Goal: Task Accomplishment & Management: Manage account settings

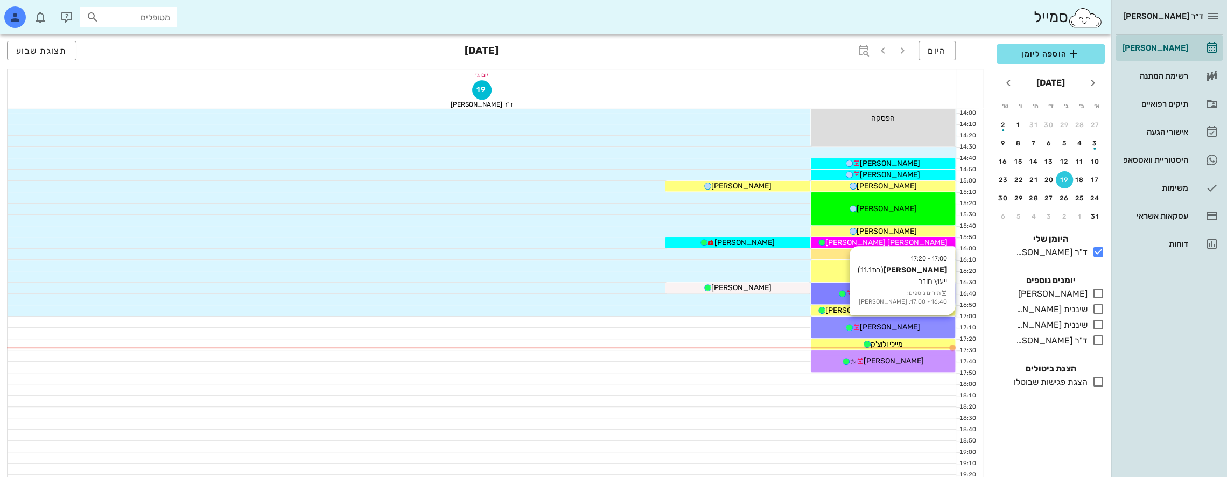
scroll to position [580, 0]
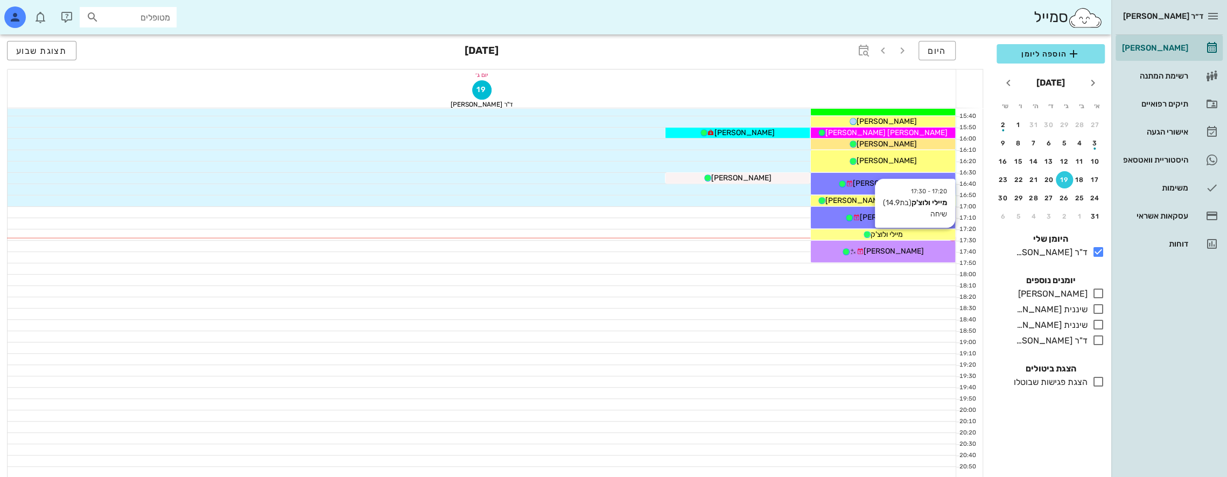
click at [902, 230] on span "מיילי ולוצ'ק" at bounding box center [887, 234] width 32 height 9
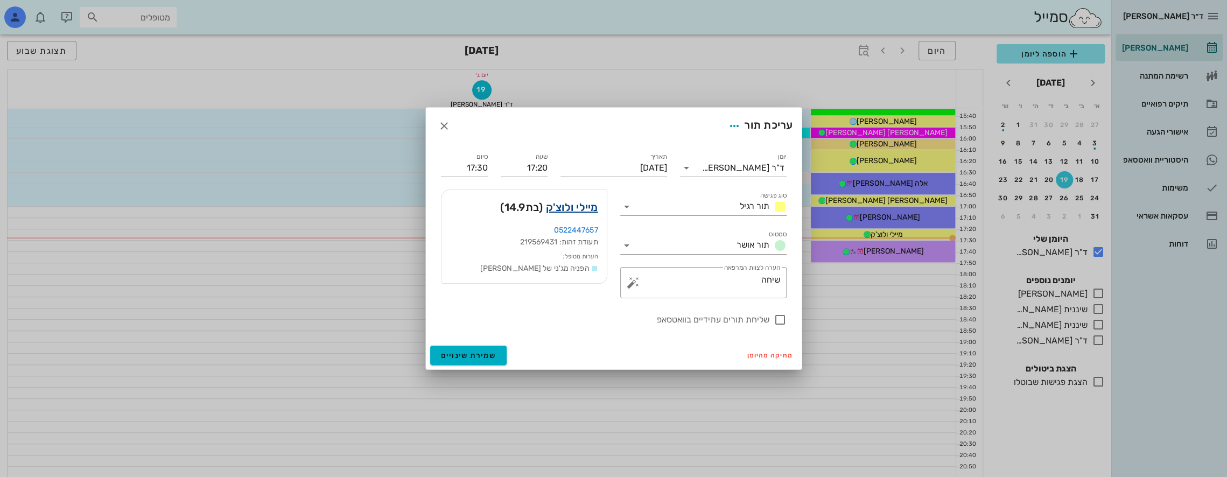
click at [582, 206] on link "מיילי ולוצ'ק" at bounding box center [572, 207] width 52 height 17
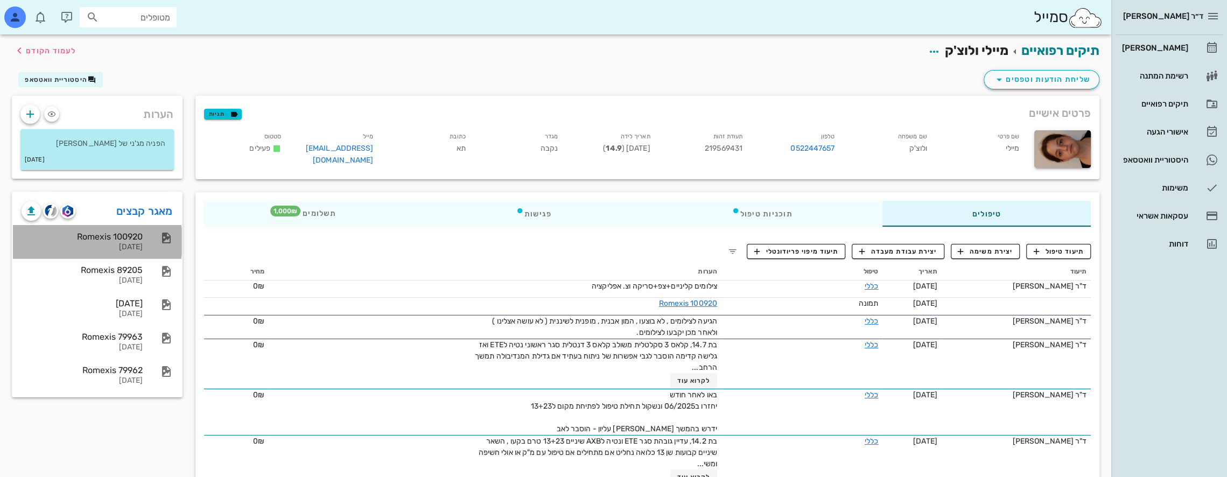
click at [124, 235] on div "Romexis 100920" at bounding box center [82, 237] width 121 height 10
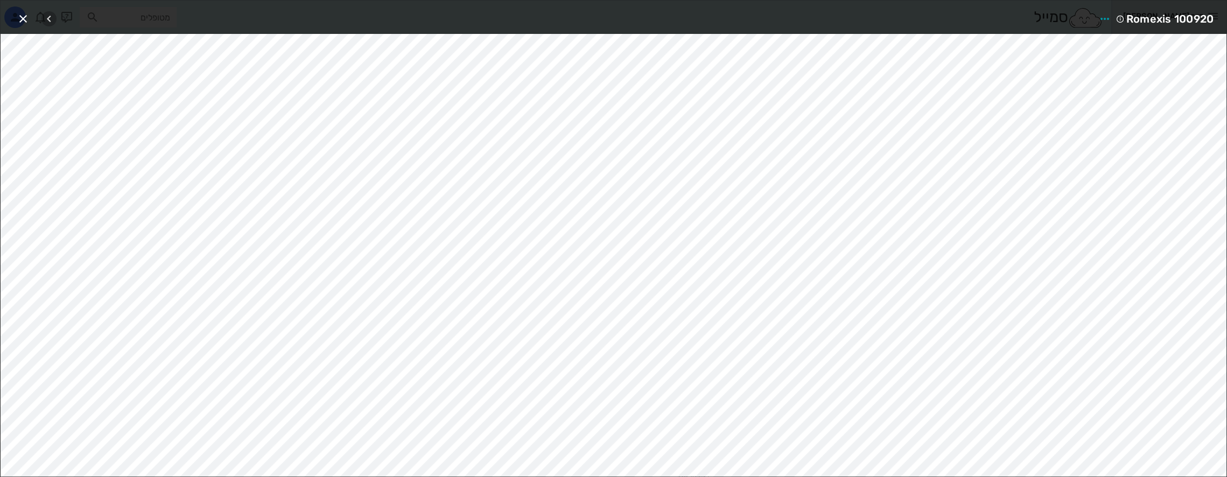
click at [51, 16] on icon "button" at bounding box center [49, 18] width 13 height 13
click at [29, 13] on icon "button" at bounding box center [23, 18] width 13 height 13
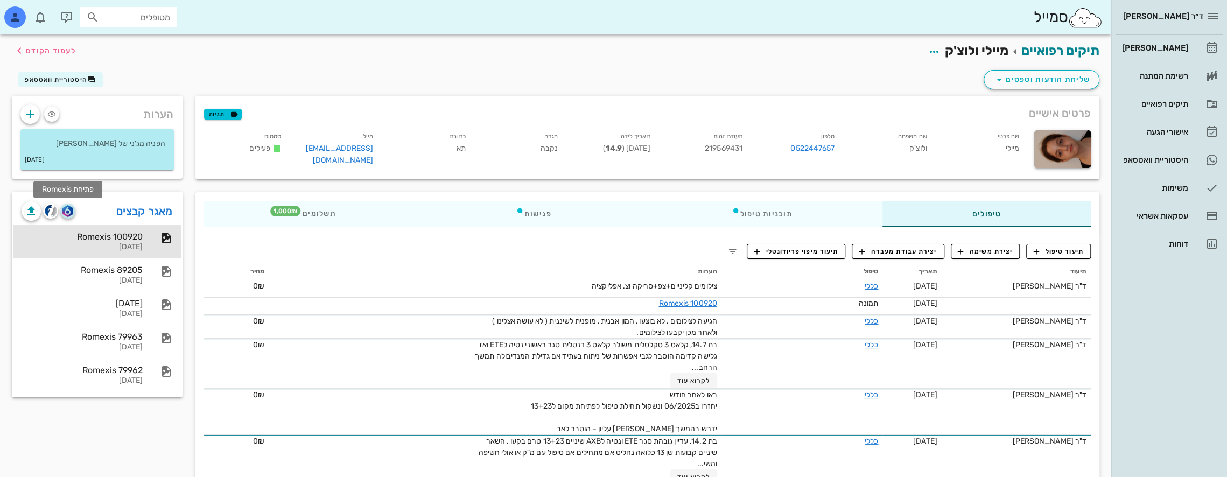
click at [71, 207] on img "button" at bounding box center [67, 211] width 10 height 12
click at [1069, 250] on span "תיעוד טיפול" at bounding box center [1059, 252] width 50 height 10
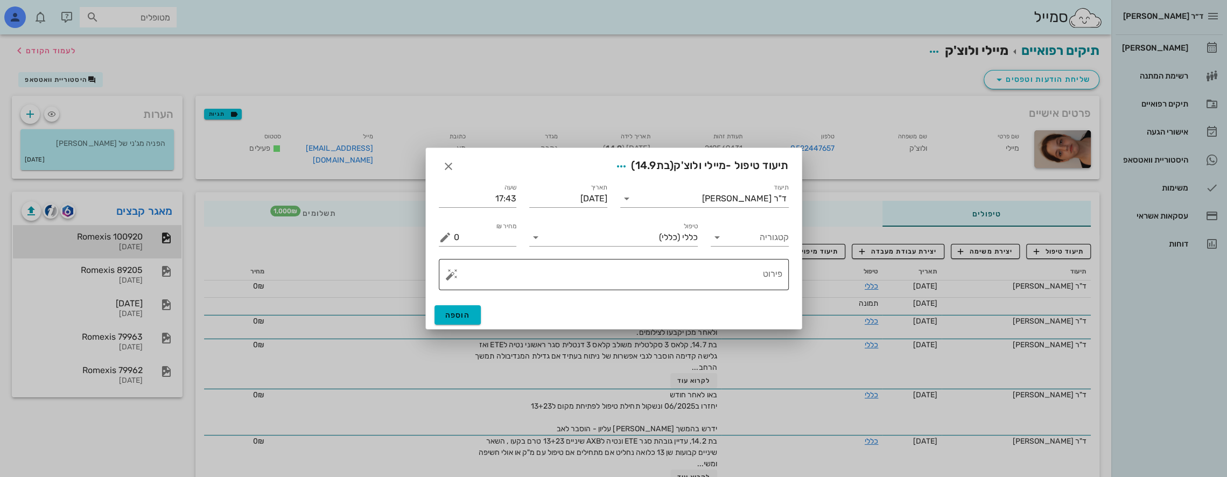
click at [694, 280] on textarea "פירוט" at bounding box center [618, 277] width 328 height 26
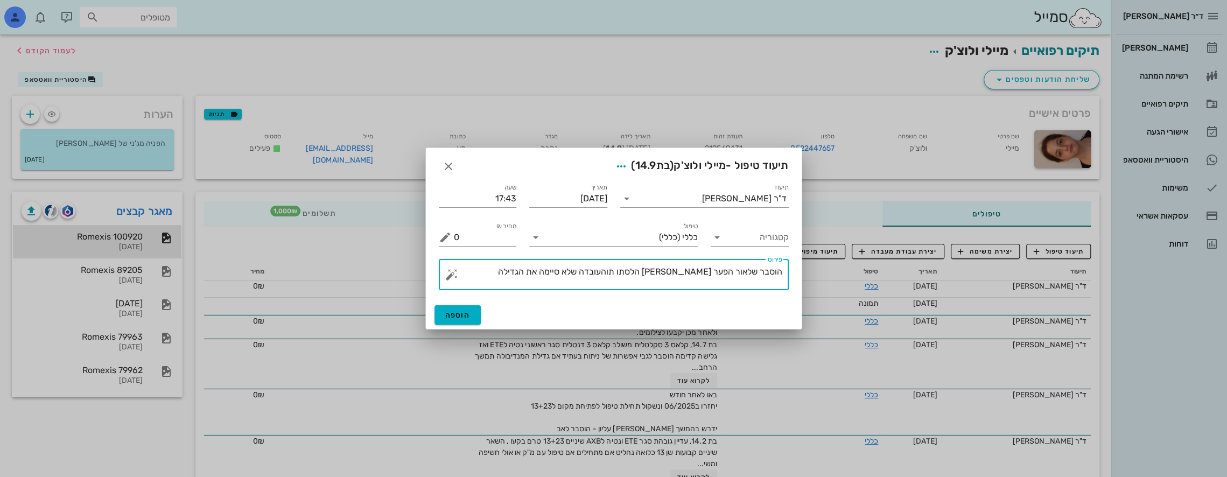
click at [675, 274] on textarea "הוסבר שלאור הפער [PERSON_NAME] הלסתו תוהעובדה שלא סיימה את הגדילה" at bounding box center [618, 277] width 328 height 26
click at [541, 270] on textarea "הוסבר שלאור הפער [PERSON_NAME] הלסתות והעובדה שלא סיימה את הגדילה" at bounding box center [618, 277] width 328 height 26
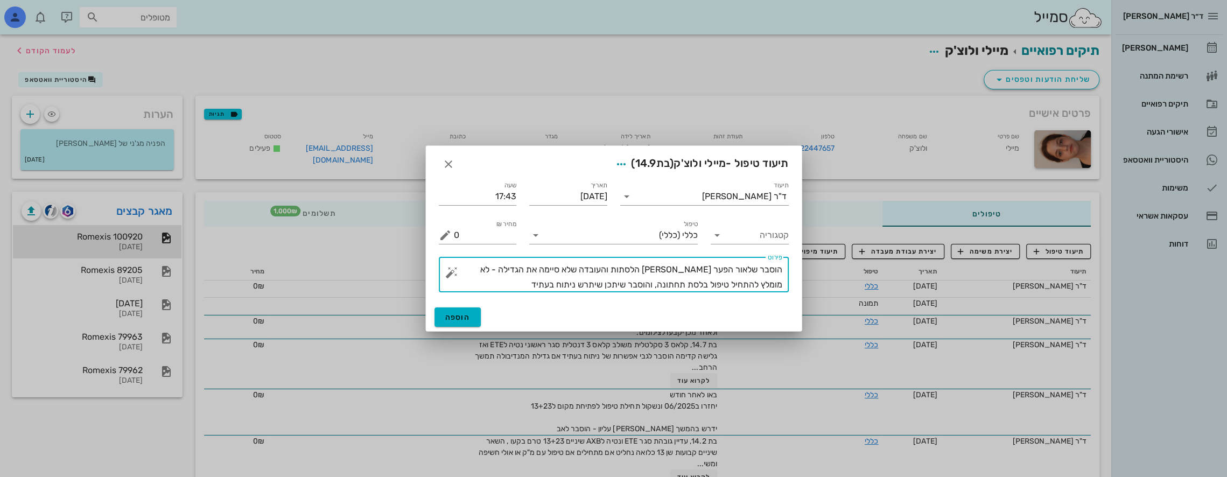
click at [663, 282] on textarea "הוסבר שלאור הפער [PERSON_NAME] הלסתות והעובדה שלא סיימה את הגדילה - לא מומלץ לה…" at bounding box center [618, 277] width 328 height 30
click at [597, 283] on textarea "הוסבר שלאור הפער [PERSON_NAME] הלסתות והעובדה שלא סיימה את הגדילה - לא מומלץ לה…" at bounding box center [618, 277] width 328 height 30
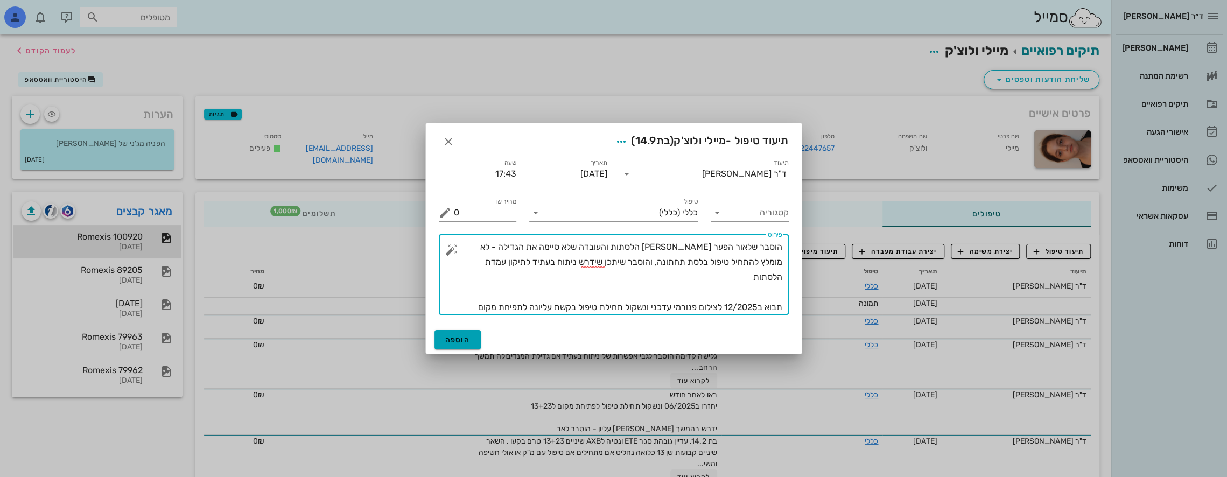
type textarea "הוסבר שלאור הפער [PERSON_NAME] הלסתות והעובדה שלא סיימה את הגדילה - לא מומלץ לה…"
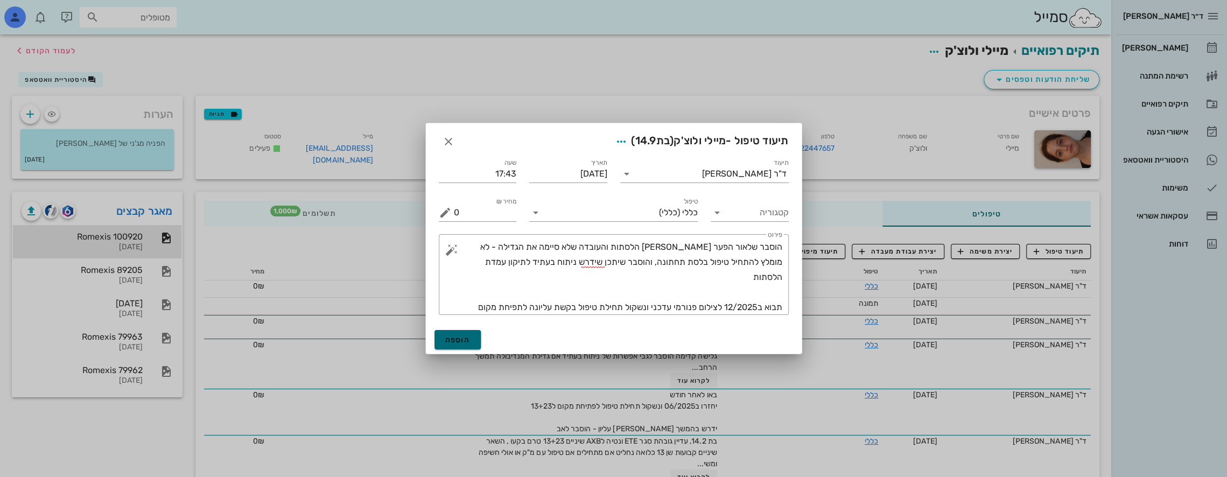
click at [465, 337] on span "הוספה" at bounding box center [457, 339] width 25 height 9
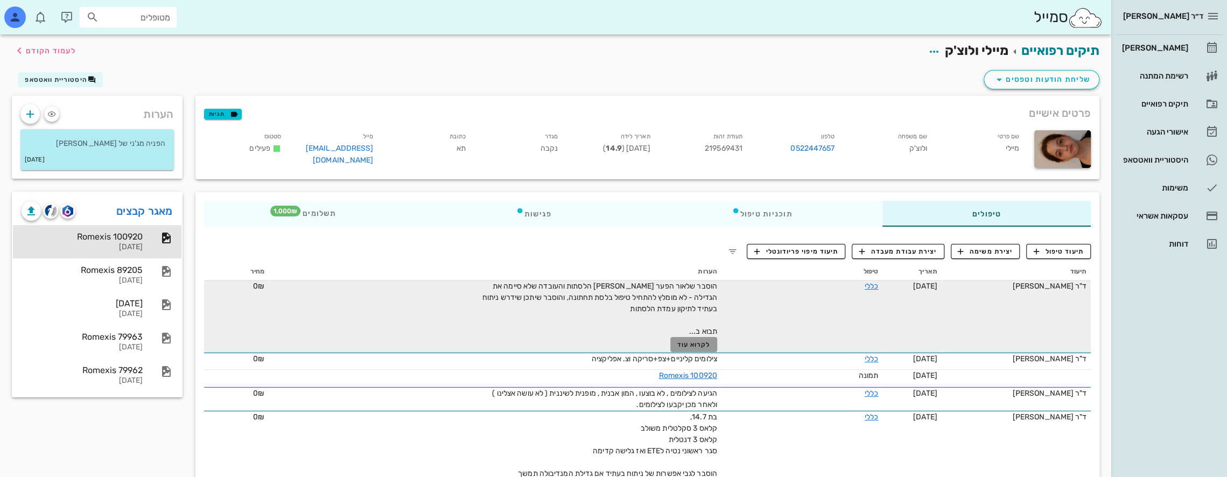
click at [686, 342] on span "לקרוא עוד" at bounding box center [693, 345] width 33 height 8
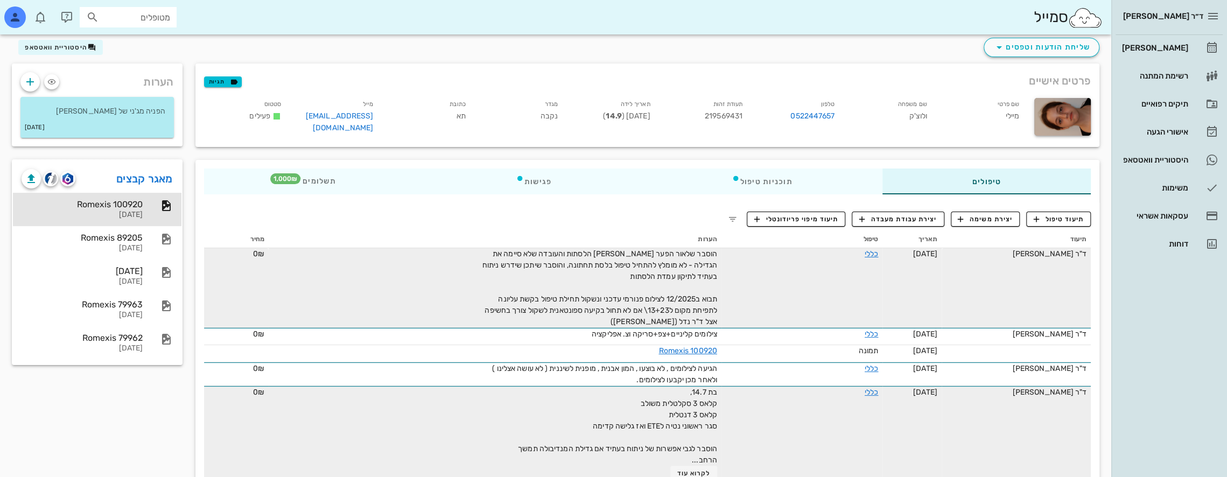
scroll to position [108, 0]
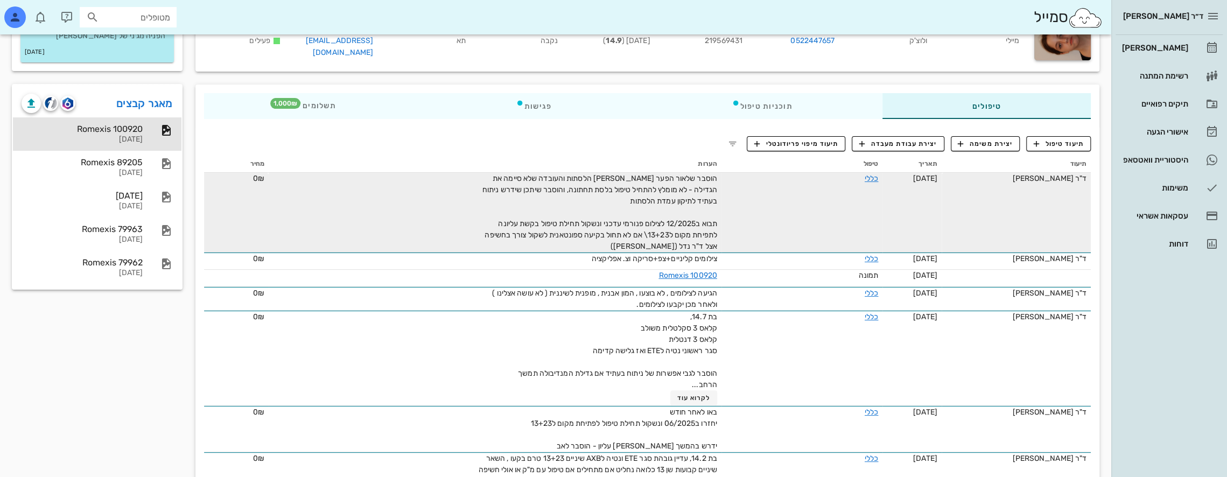
click at [689, 213] on div "הוסבר שלאור הפער [PERSON_NAME] הלסתות והעובדה שלא סיימה את הגדילה - לא מומלץ לה…" at bounding box center [596, 212] width 242 height 79
click at [700, 208] on div "הוסבר שלאור הפער [PERSON_NAME] הלסתות והעובדה שלא סיימה את הגדילה - לא מומלץ לה…" at bounding box center [596, 212] width 242 height 79
click at [677, 201] on div "הוסבר שלאור הפער [PERSON_NAME] הלסתות והעובדה שלא סיימה את הגדילה - לא מומלץ לה…" at bounding box center [596, 212] width 242 height 79
click at [865, 174] on link "כללי" at bounding box center [871, 178] width 13 height 9
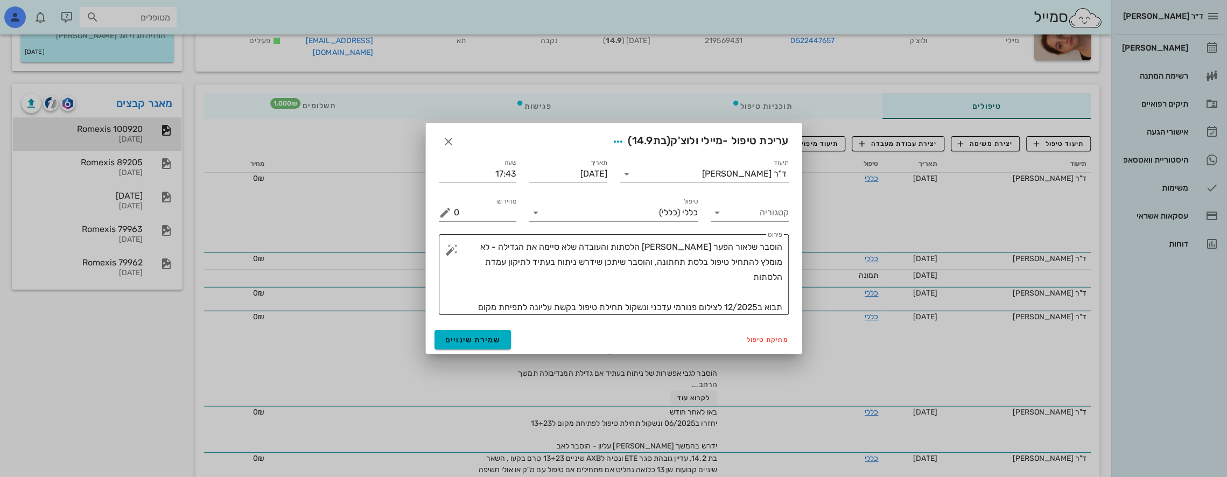
click at [772, 275] on textarea "הוסבר שלאור הפער [PERSON_NAME] הלסתות והעובדה שלא סיימה את הגדילה - לא מומלץ לה…" at bounding box center [618, 277] width 328 height 75
click at [516, 291] on textarea "הוסבר שלאור הפער [PERSON_NAME] הלסתות והעובדה שלא סיימה את הגדילה - לא מומלץ לה…" at bounding box center [618, 277] width 328 height 75
click at [747, 303] on textarea "הוסבר שלאור הפער [PERSON_NAME] הלסתות והעובדה שלא סיימה את הגדילה - לא מומלץ לה…" at bounding box center [618, 277] width 328 height 75
click at [489, 304] on textarea "הוסבר שלאור הפער [PERSON_NAME] הלסתות והעובדה שלא סיימה את הגדילה - לא מומלץ לה…" at bounding box center [618, 277] width 328 height 75
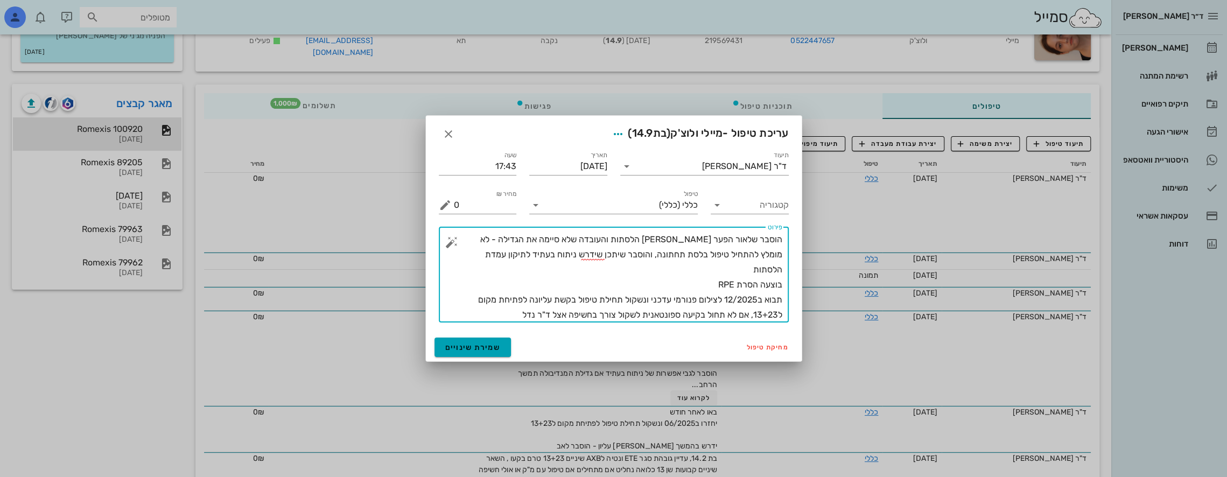
type textarea "הוסבר שלאור הפער [PERSON_NAME] הלסתות והעובדה שלא סיימה את הגדילה - לא מומלץ לה…"
click at [477, 338] on button "שמירת שינויים" at bounding box center [473, 347] width 77 height 19
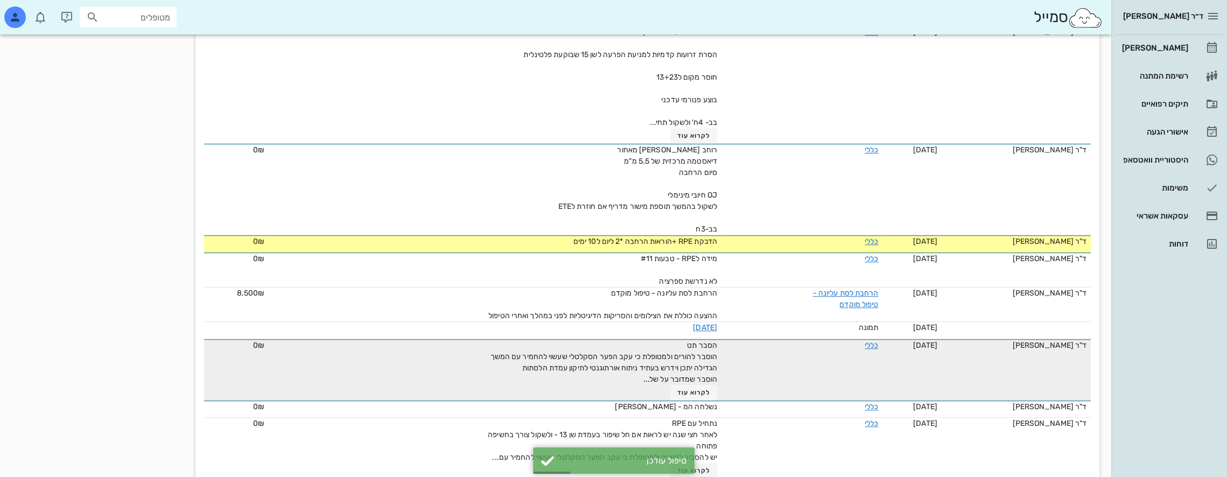
scroll to position [754, 0]
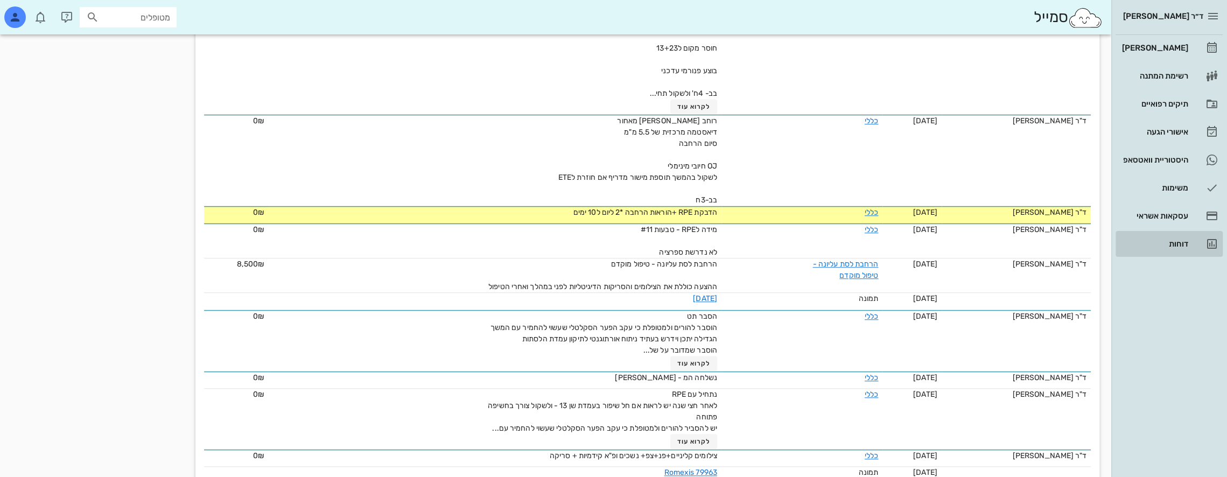
click at [1181, 244] on div "דוחות" at bounding box center [1154, 244] width 68 height 9
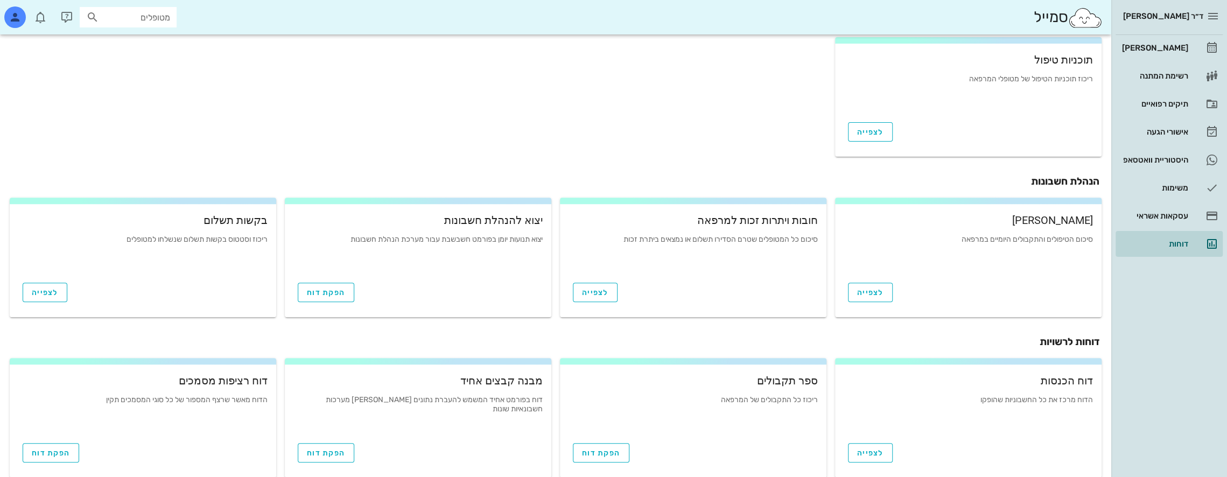
scroll to position [319, 0]
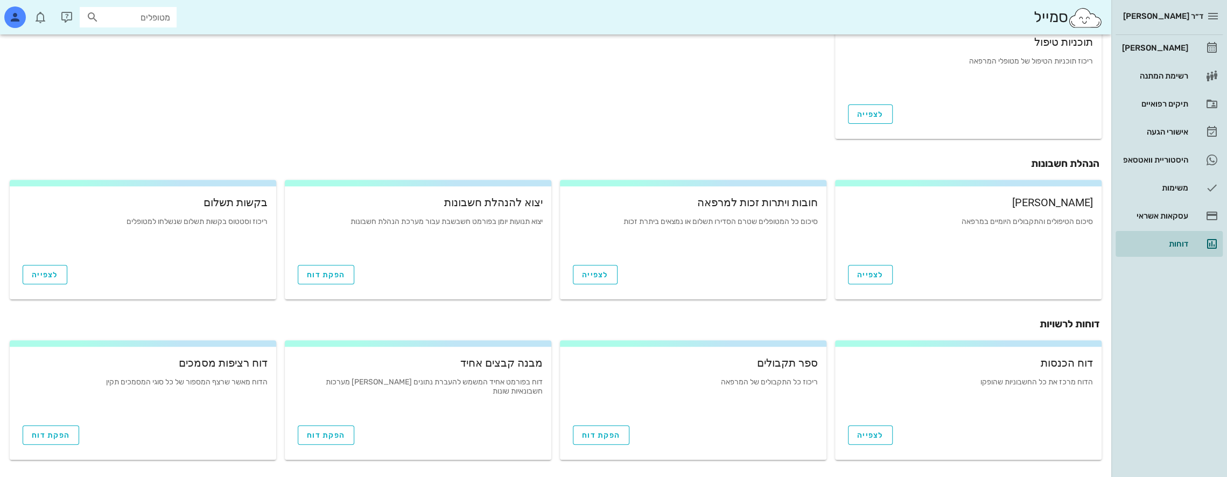
click at [605, 446] on div "הפקת דוח" at bounding box center [693, 433] width 267 height 32
click at [609, 437] on span "הפקת דוח" at bounding box center [601, 435] width 38 height 9
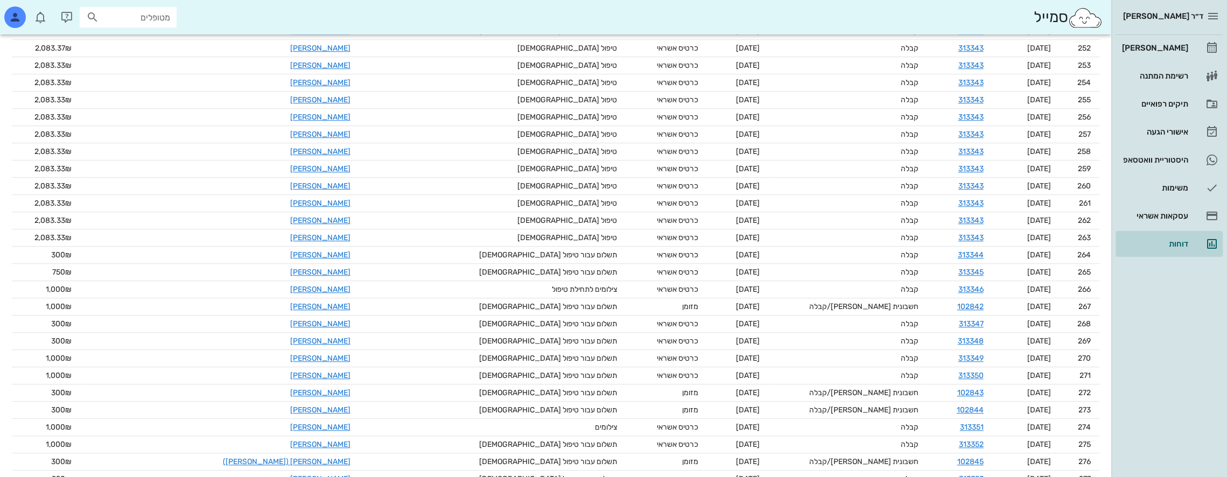
scroll to position [4733, 0]
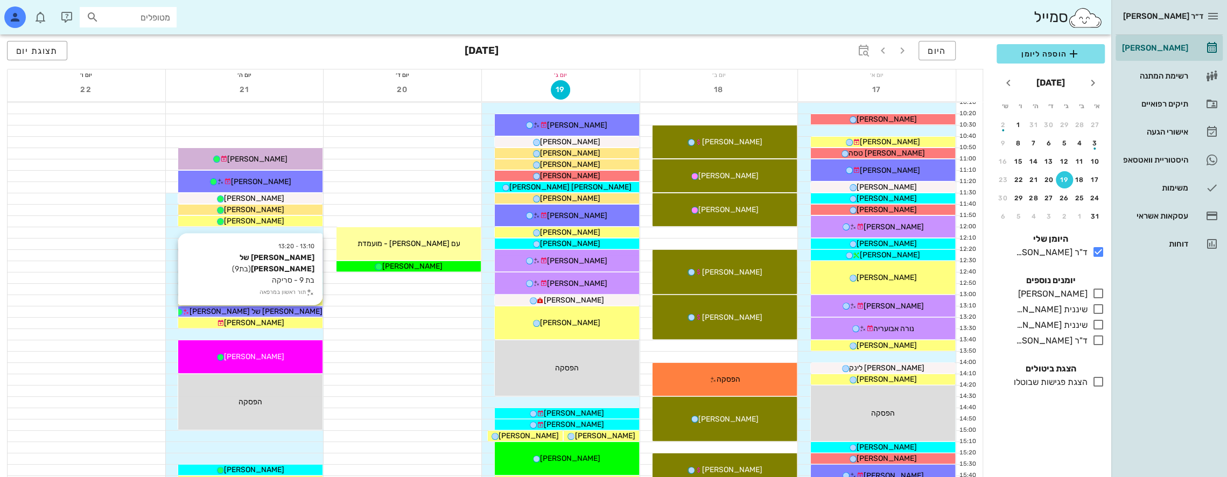
scroll to position [143, 0]
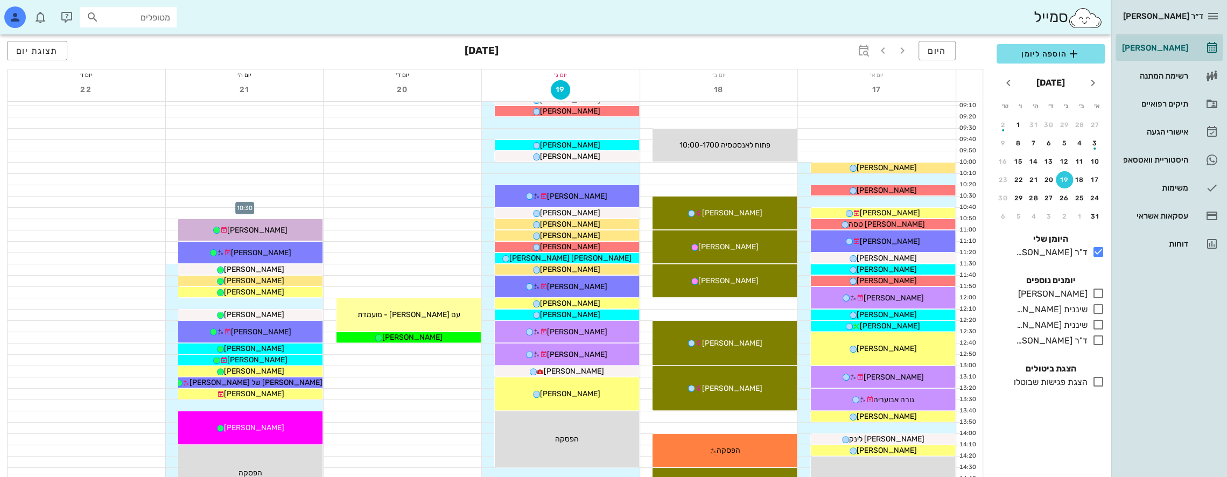
click at [267, 198] on div at bounding box center [245, 202] width 158 height 11
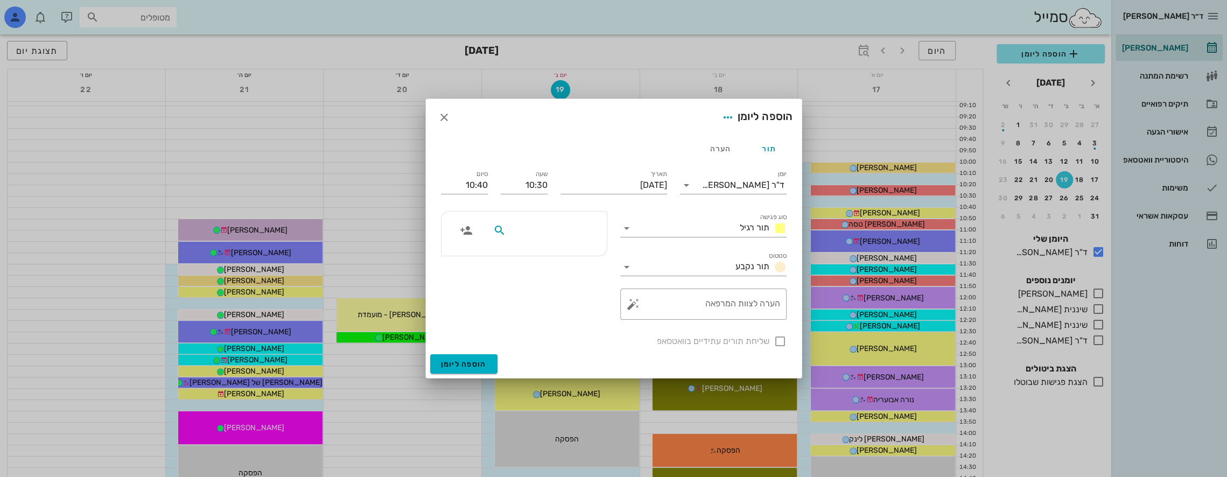
click at [579, 237] on input "text" at bounding box center [549, 230] width 83 height 14
type input "[PERSON_NAME] עד"
click at [575, 250] on div "[PERSON_NAME]" at bounding box center [542, 256] width 94 height 18
click at [484, 364] on span "הוספה ליומן" at bounding box center [464, 364] width 46 height 9
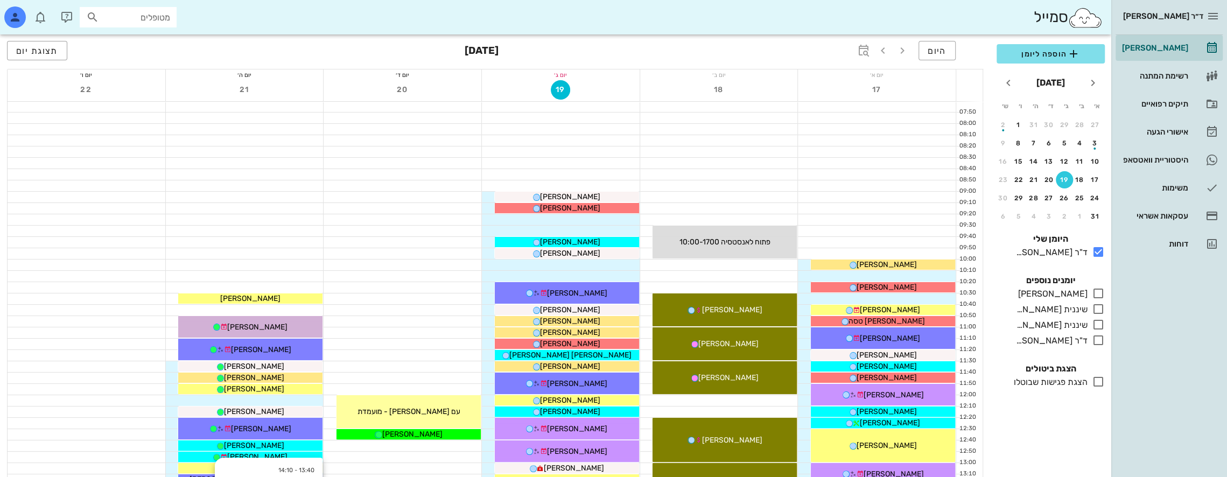
scroll to position [36, 0]
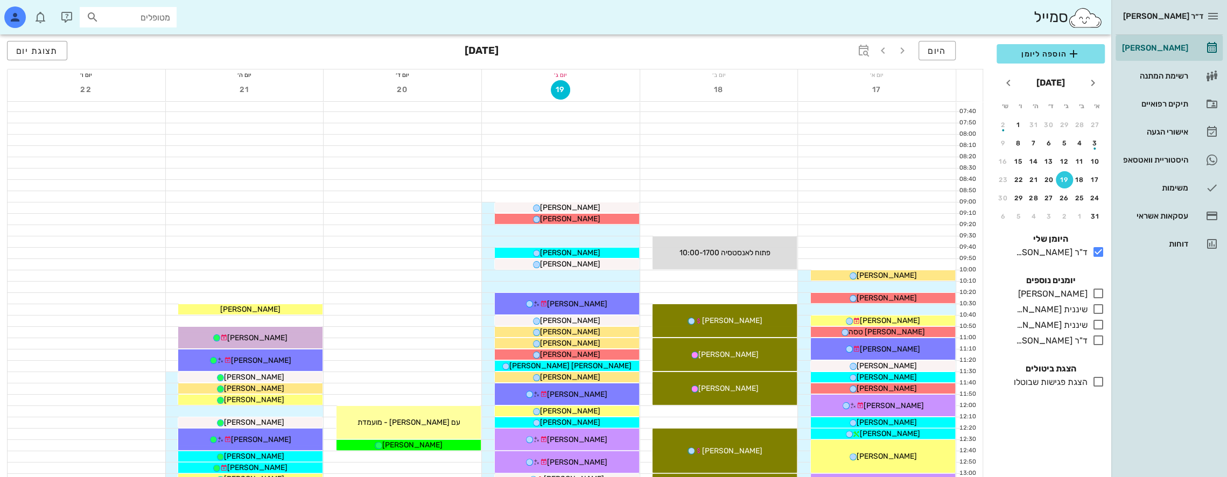
click at [119, 16] on input "מטופלים" at bounding box center [135, 17] width 69 height 14
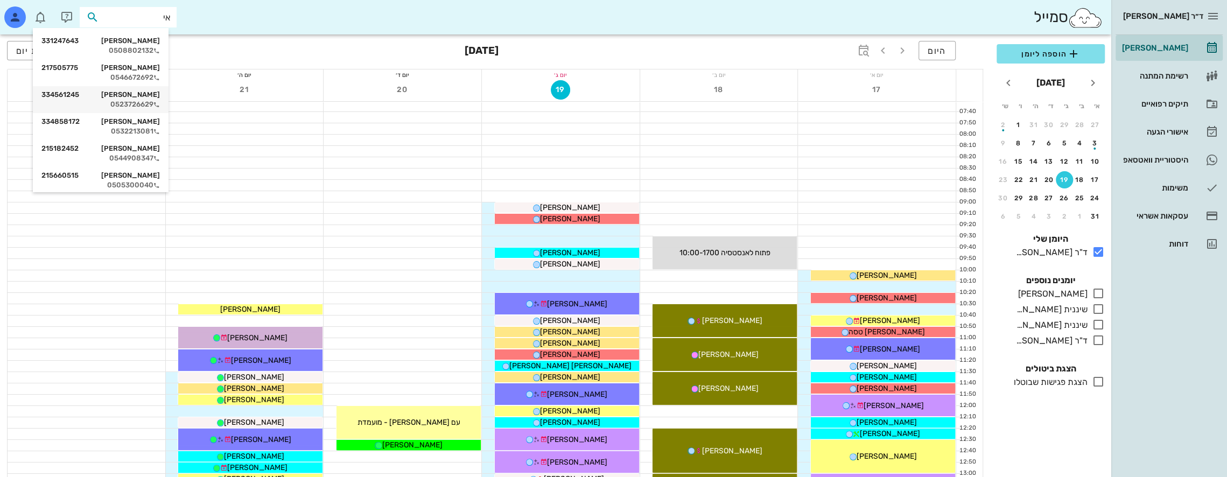
type input "א"
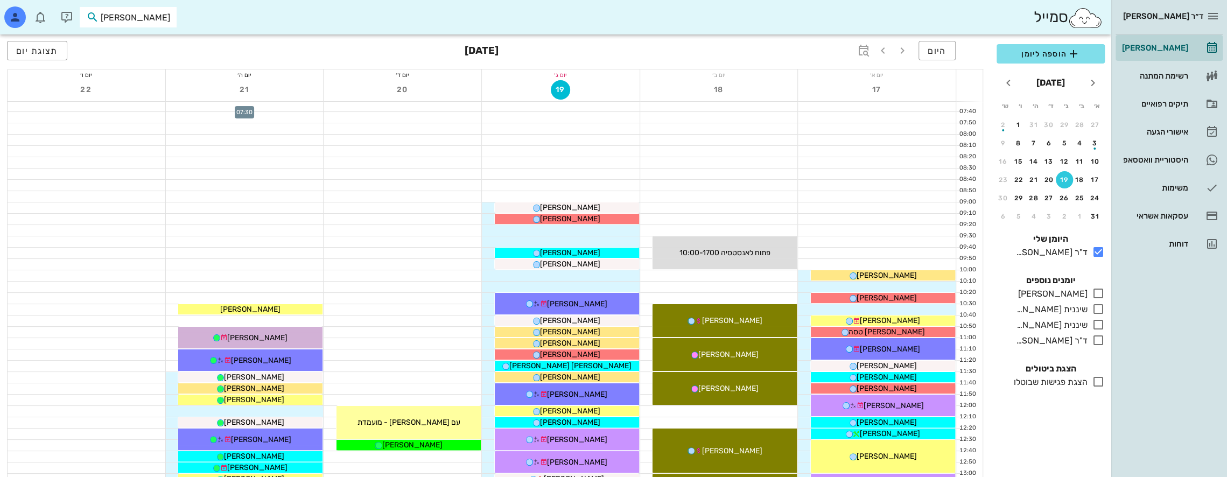
type input "גלעד ש"
click at [152, 46] on div "שיר גל-עד 218354280 0502121394" at bounding box center [109, 45] width 118 height 27
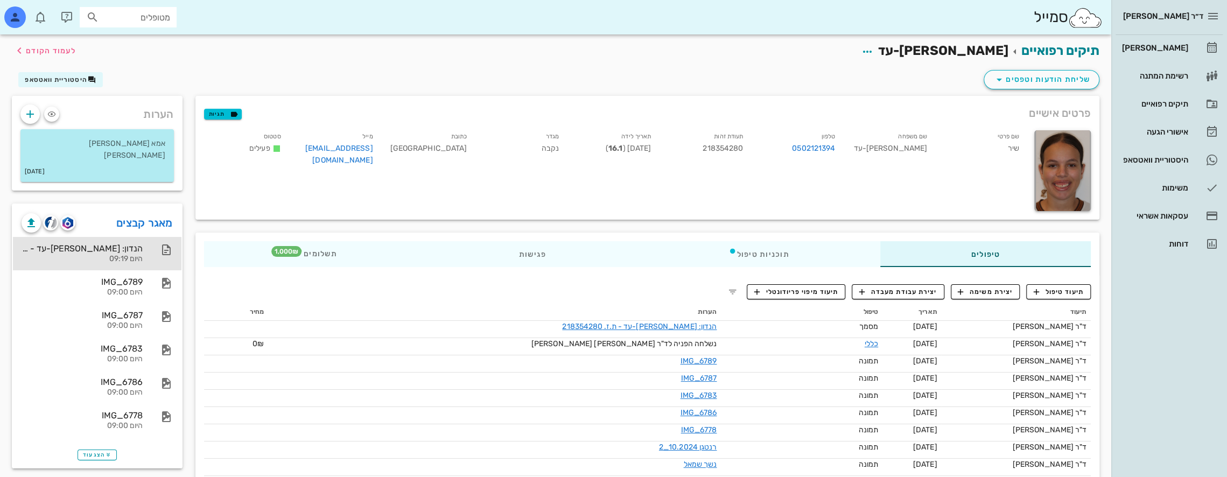
click at [121, 248] on div "הנדון: שיר גל-עד - ת.ז. 218354280" at bounding box center [82, 248] width 121 height 10
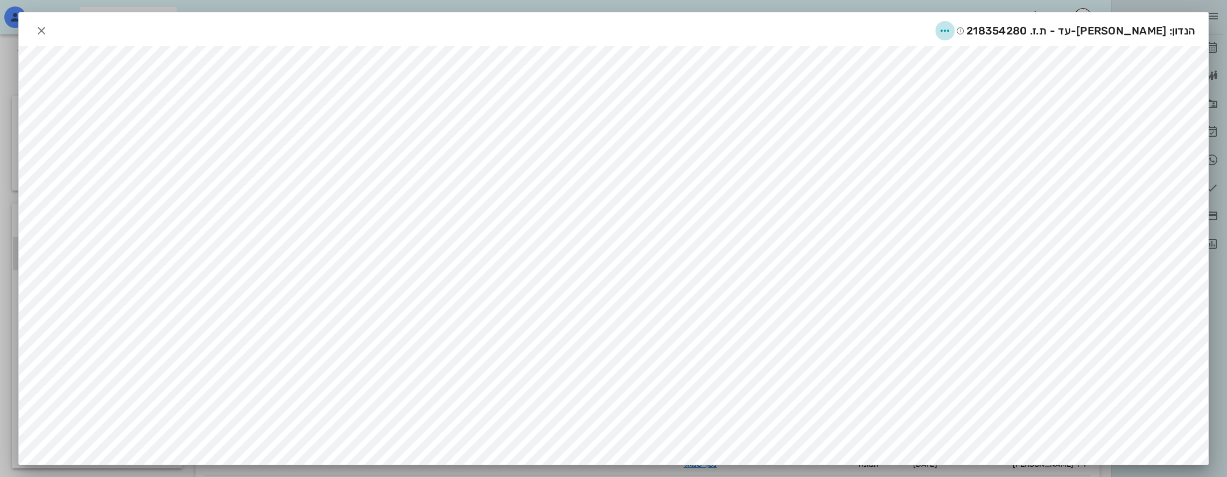
click at [952, 29] on icon "button" at bounding box center [945, 30] width 13 height 13
click at [966, 83] on icon at bounding box center [963, 83] width 13 height 13
click at [44, 25] on icon "button" at bounding box center [41, 30] width 13 height 13
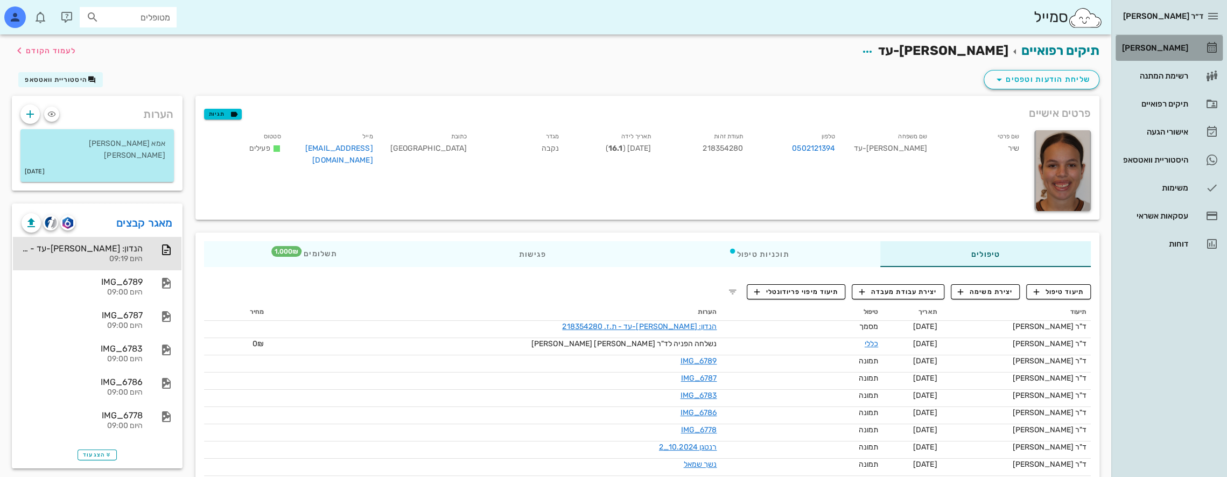
click at [1174, 45] on div "[PERSON_NAME]" at bounding box center [1154, 48] width 68 height 9
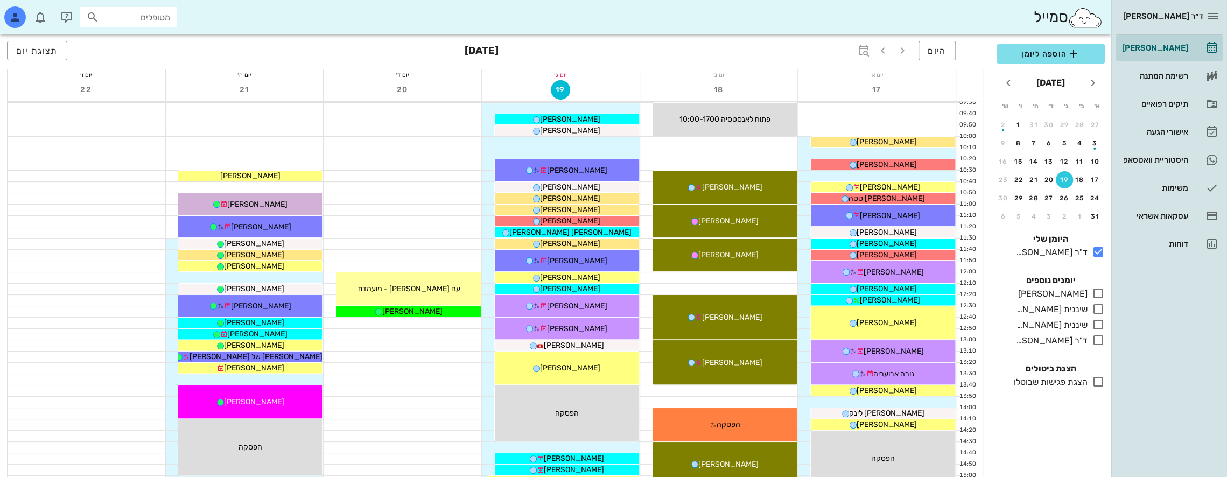
scroll to position [143, 0]
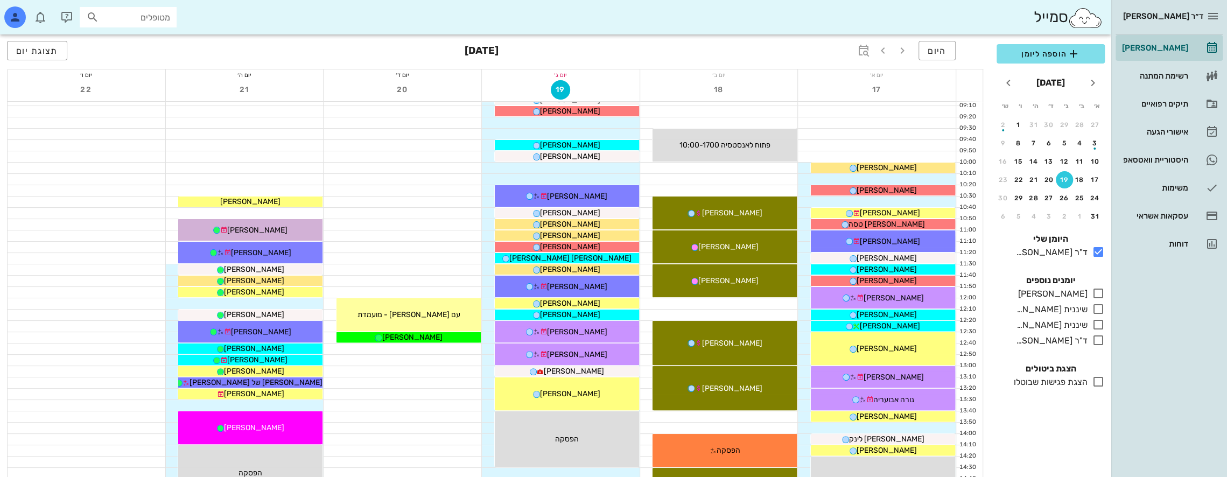
click at [1096, 380] on icon at bounding box center [1098, 381] width 13 height 13
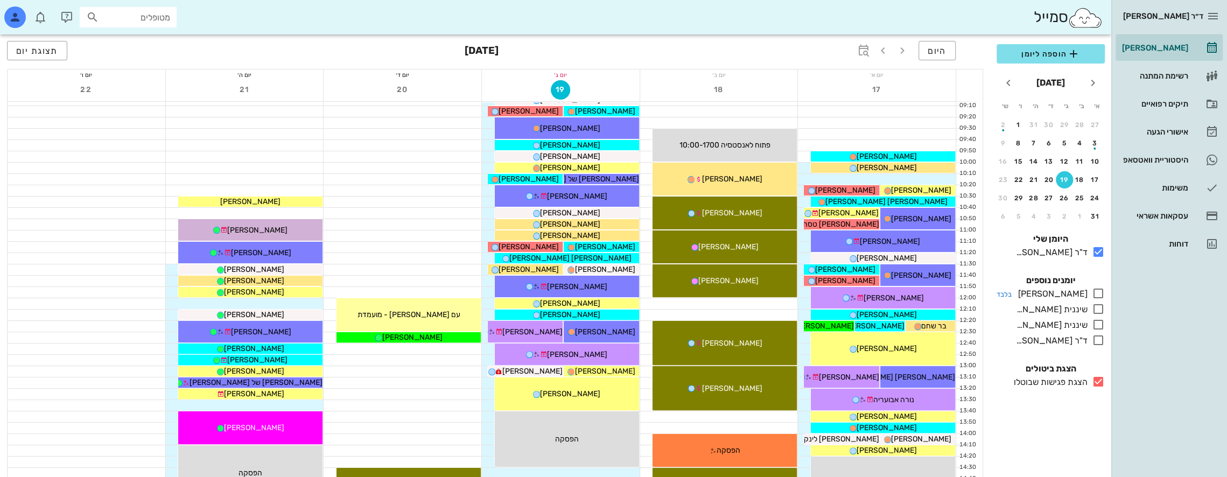
click at [1099, 293] on icon at bounding box center [1098, 293] width 13 height 13
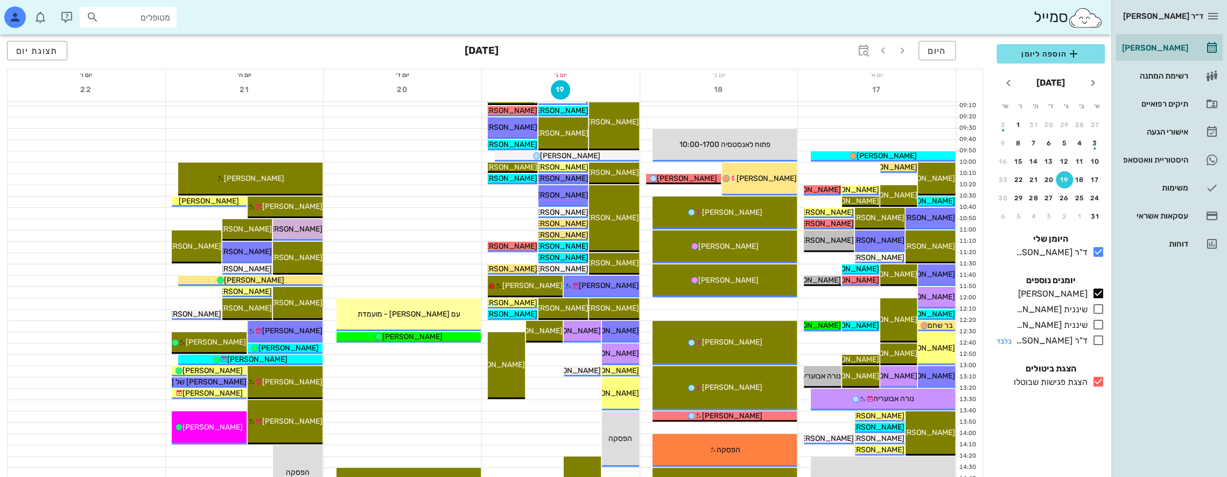
click at [1096, 338] on icon at bounding box center [1098, 340] width 13 height 13
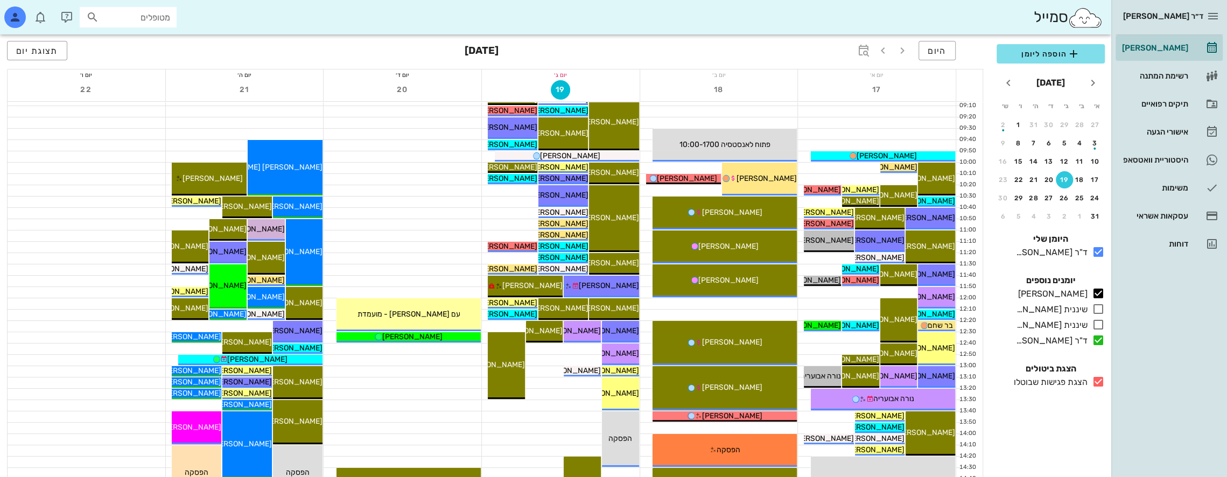
click at [1100, 381] on icon at bounding box center [1098, 381] width 13 height 13
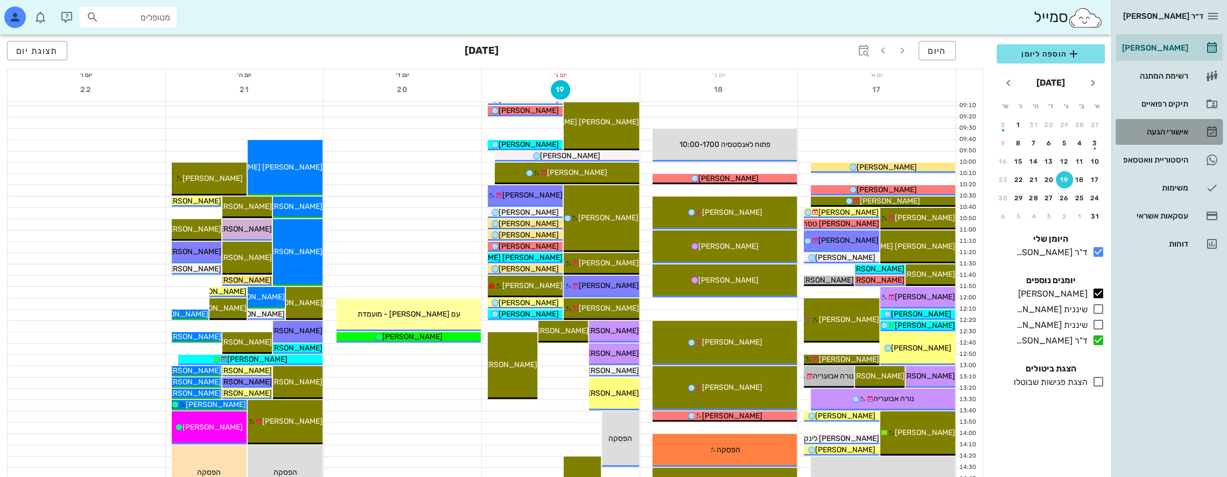
click at [1161, 130] on div "אישורי הגעה" at bounding box center [1154, 132] width 68 height 9
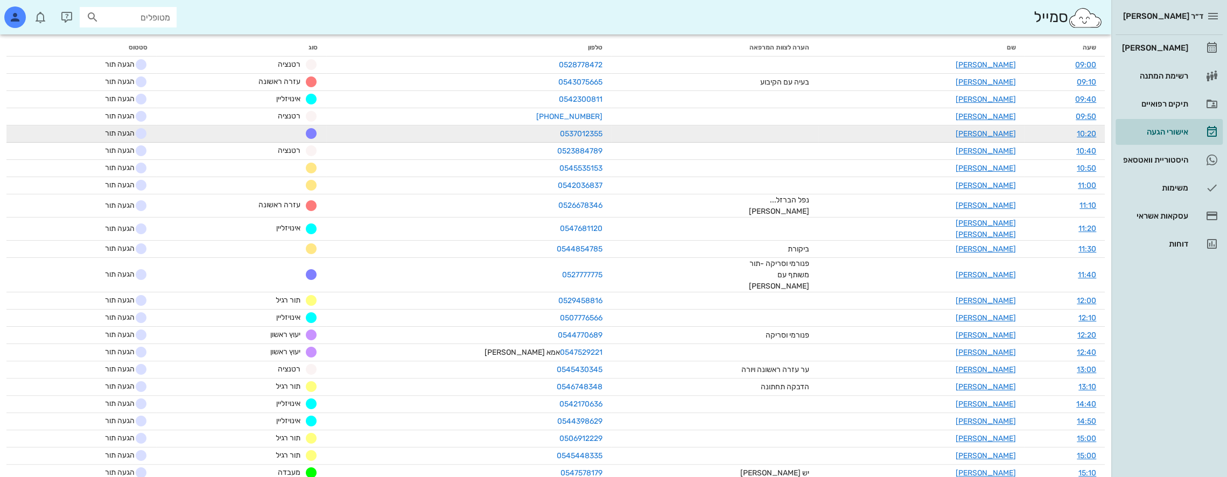
scroll to position [108, 0]
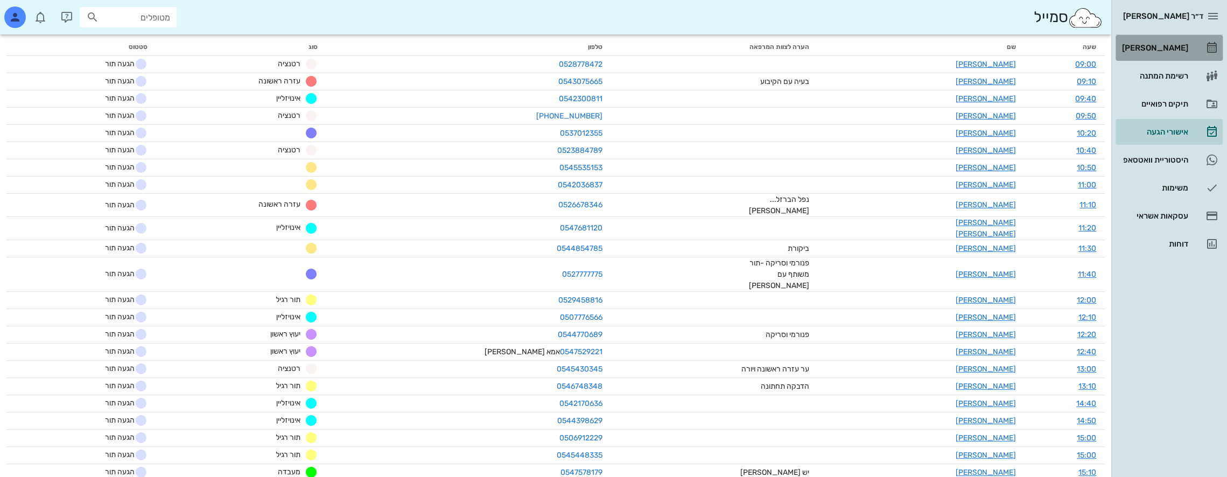
click at [1179, 43] on div "[PERSON_NAME]" at bounding box center [1154, 47] width 68 height 17
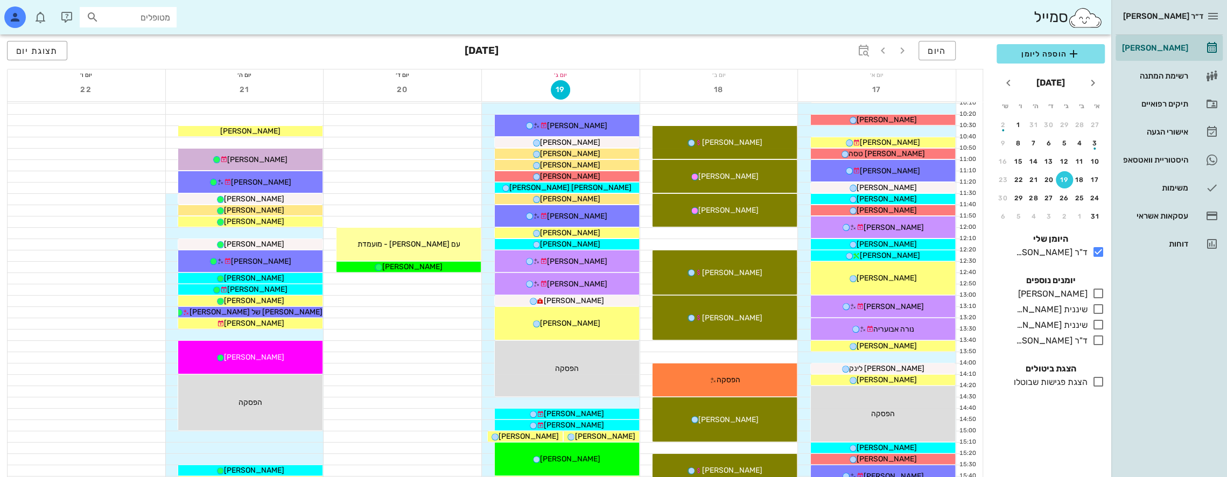
scroll to position [538, 0]
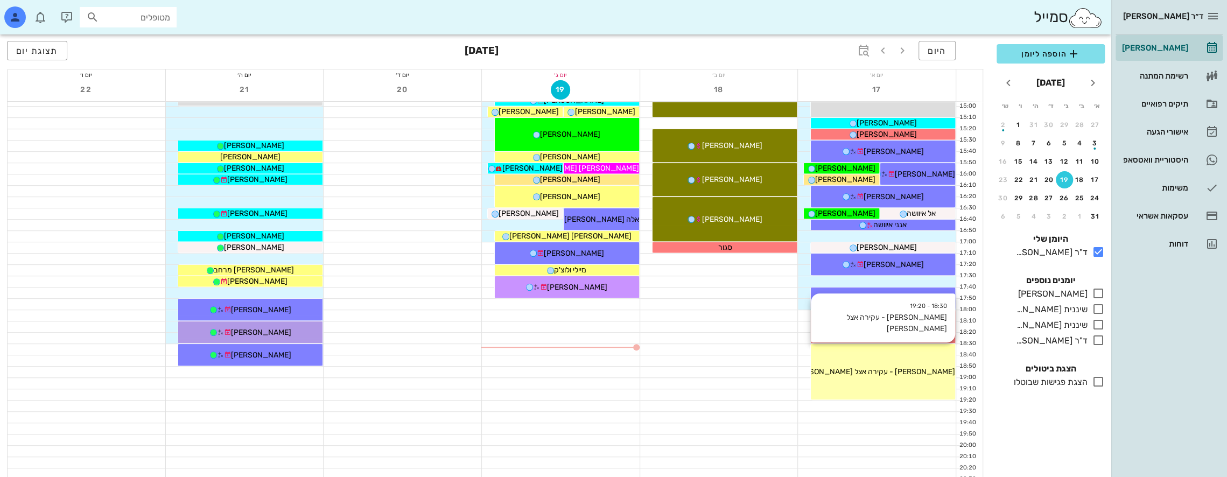
click at [901, 362] on div "18:30 - 19:20 יובל - עקירה אצל פולק יובל - עקירה אצל פולק" at bounding box center [883, 371] width 144 height 55
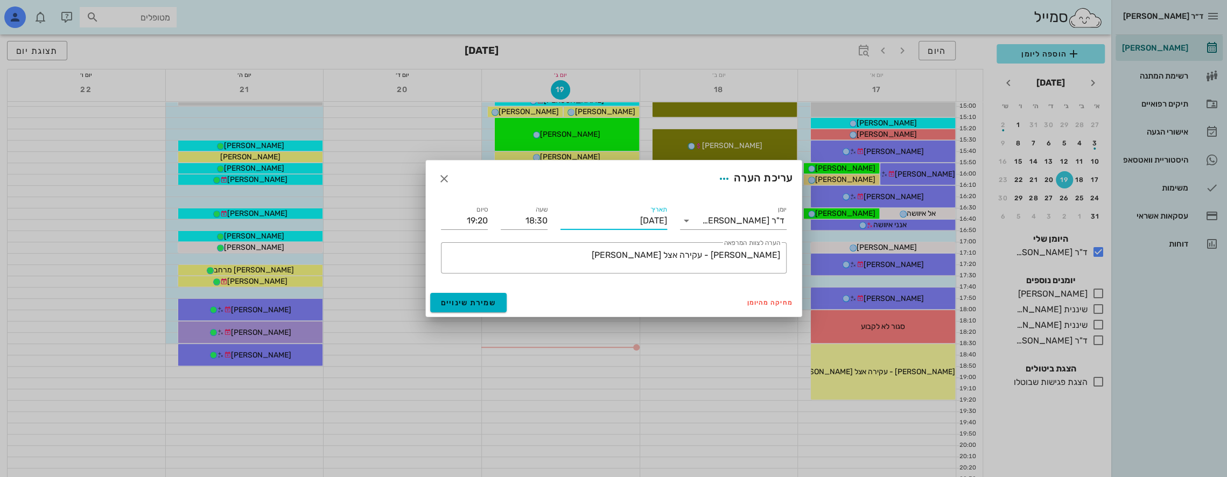
click at [654, 225] on input "יום ראשון, 17 באוגוסט 2025" at bounding box center [614, 220] width 107 height 17
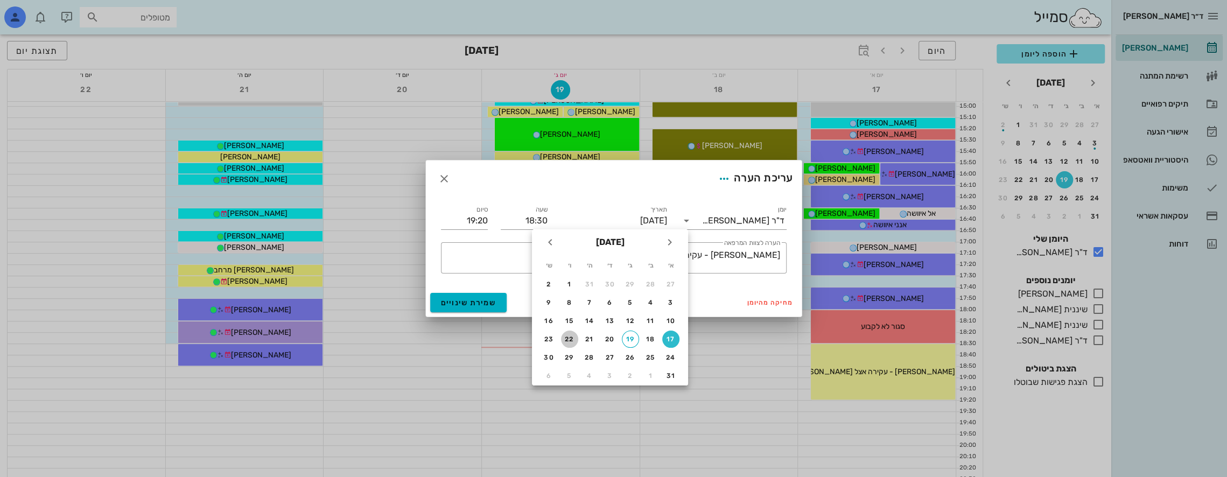
click at [575, 340] on div "22" at bounding box center [569, 339] width 17 height 8
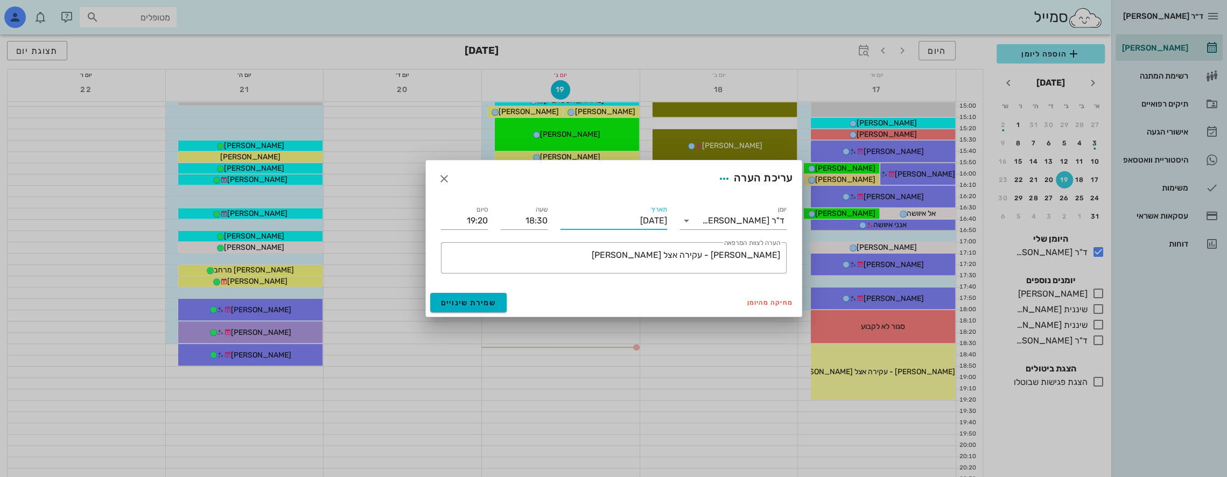
click at [661, 223] on input "יום שישי, 22 באוגוסט 2025" at bounding box center [614, 220] width 107 height 17
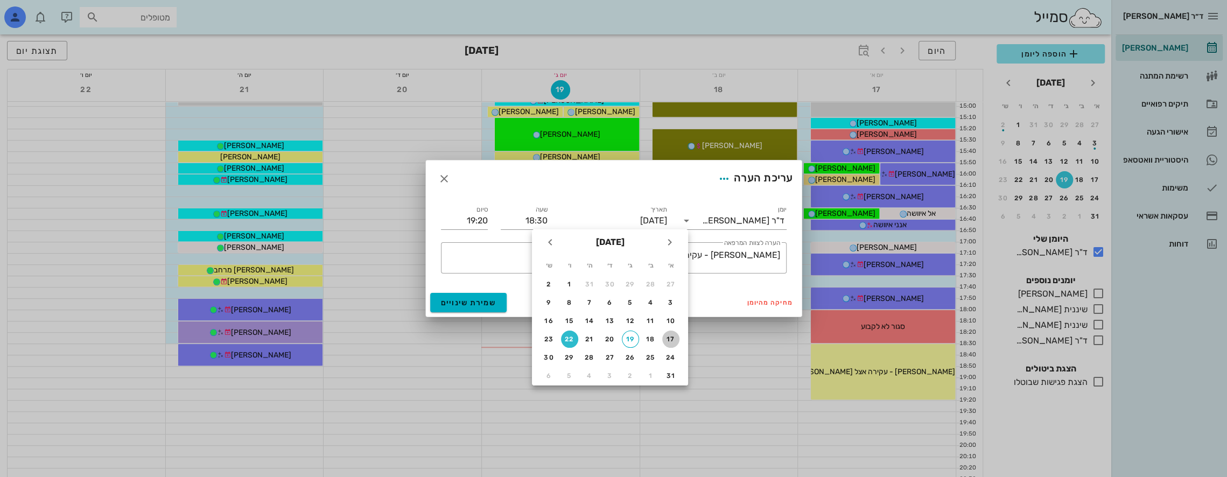
click at [668, 342] on div "17" at bounding box center [670, 339] width 17 height 8
type input "יום ראשון, 17 באוגוסט 2025"
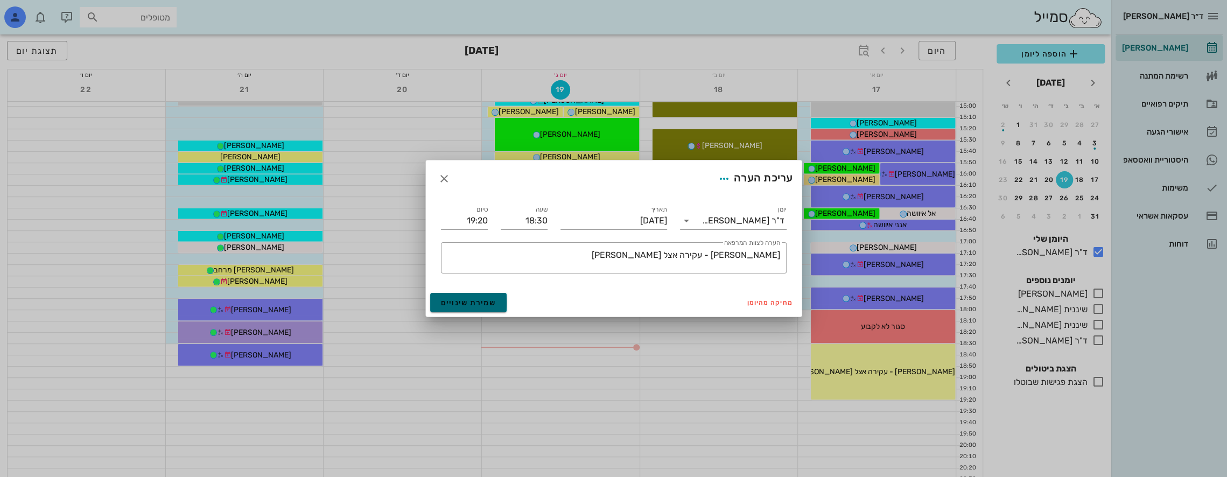
click at [477, 302] on span "שמירת שינויים" at bounding box center [468, 302] width 55 height 9
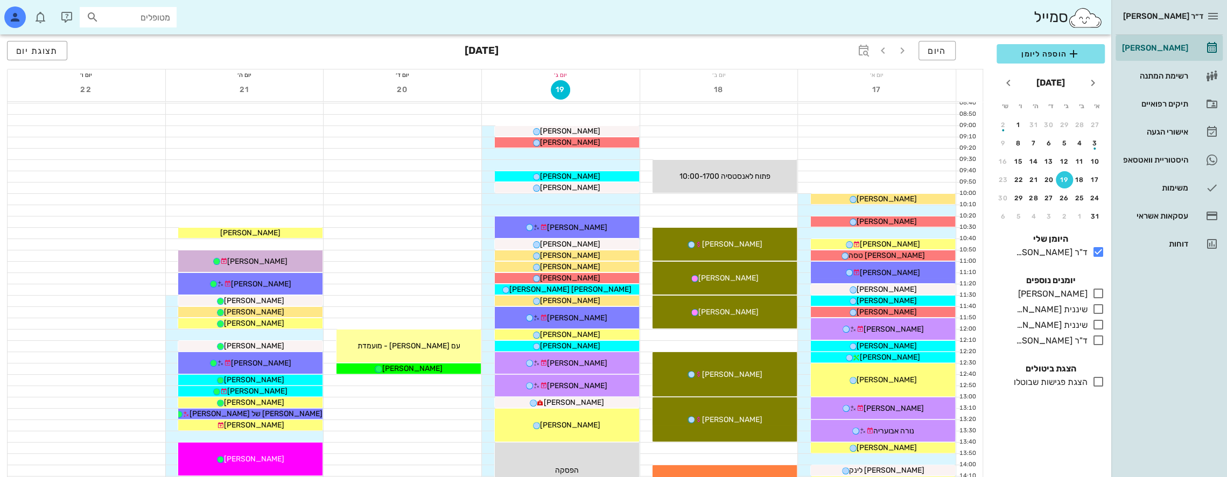
scroll to position [0, 0]
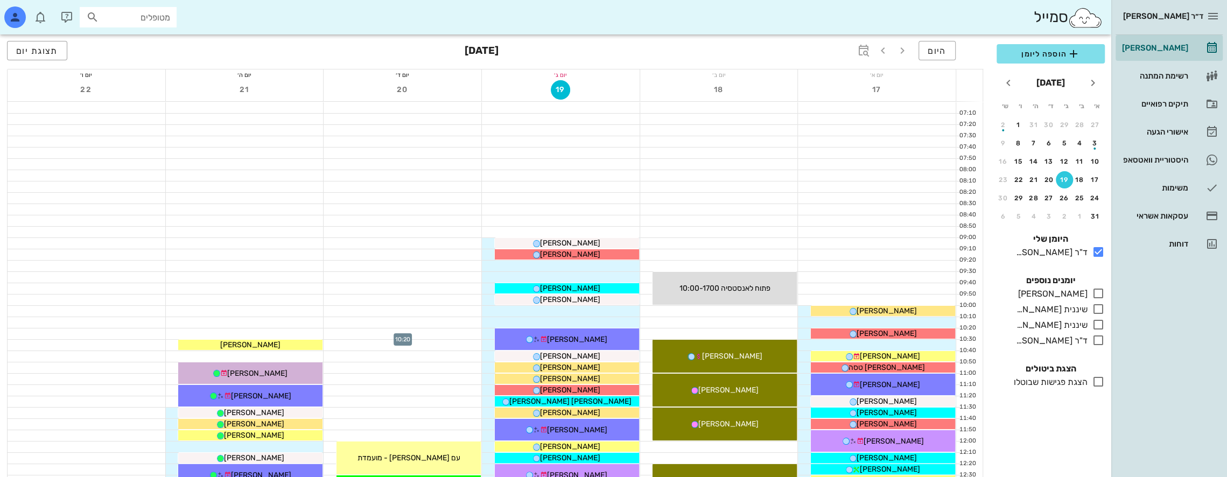
click at [445, 333] on div at bounding box center [403, 333] width 158 height 11
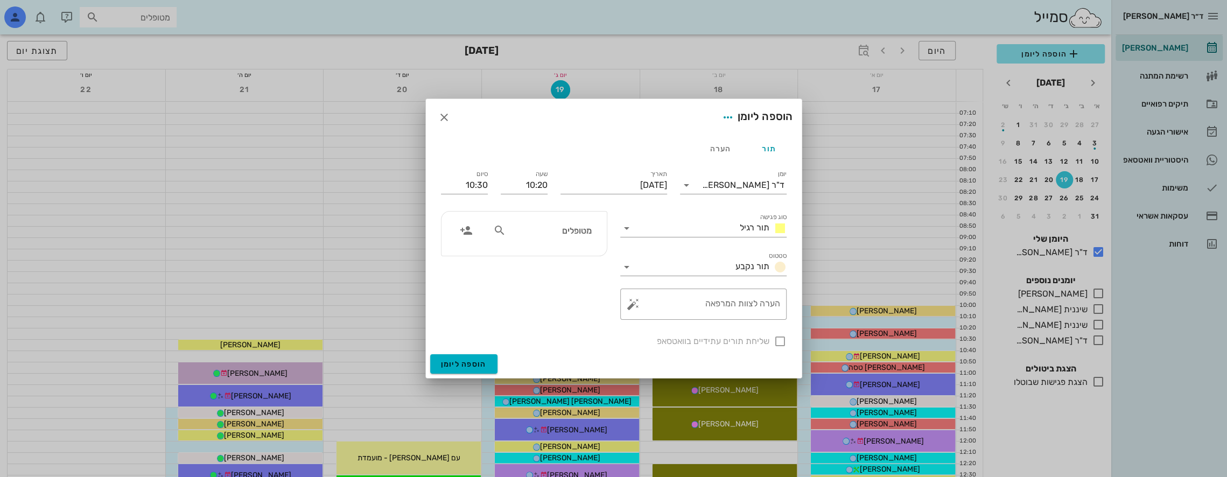
click at [553, 242] on div "מטופלים" at bounding box center [542, 233] width 111 height 27
click at [498, 226] on icon at bounding box center [499, 230] width 13 height 13
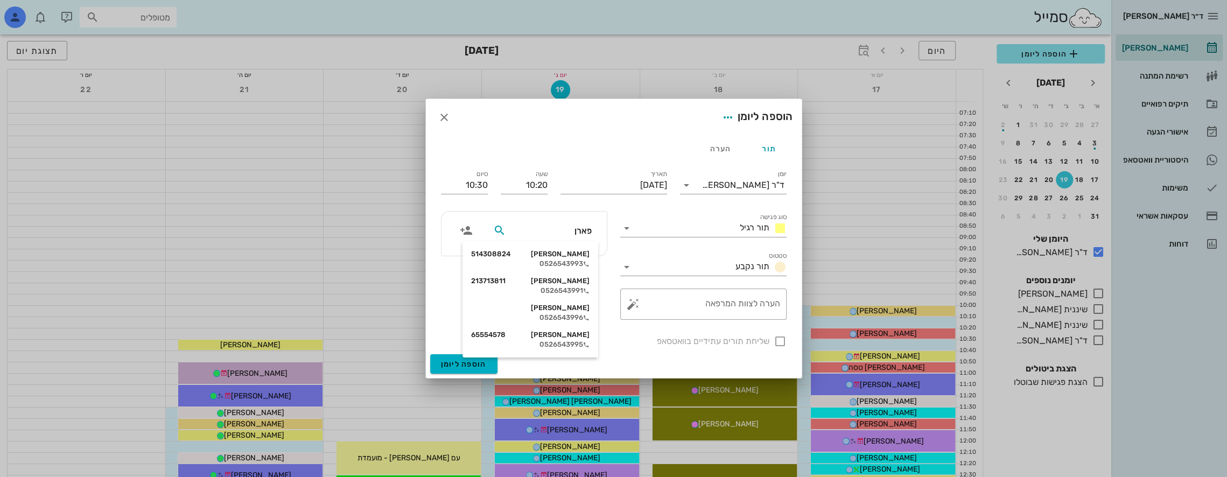
type input "פארן"
click at [570, 255] on div "עינת פארן 514308824" at bounding box center [530, 254] width 118 height 9
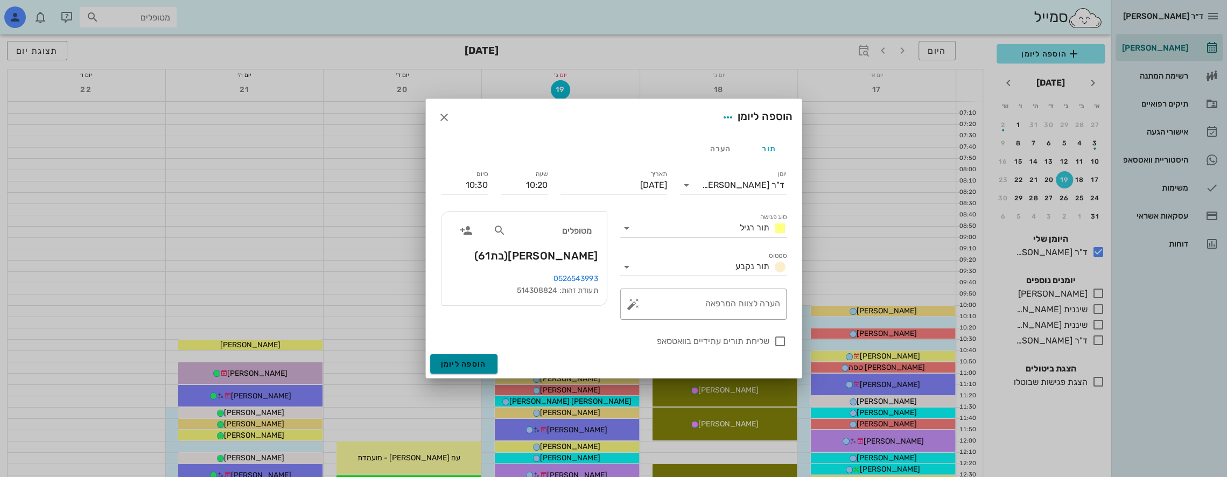
click at [481, 359] on button "הוספה ליומן" at bounding box center [463, 363] width 67 height 19
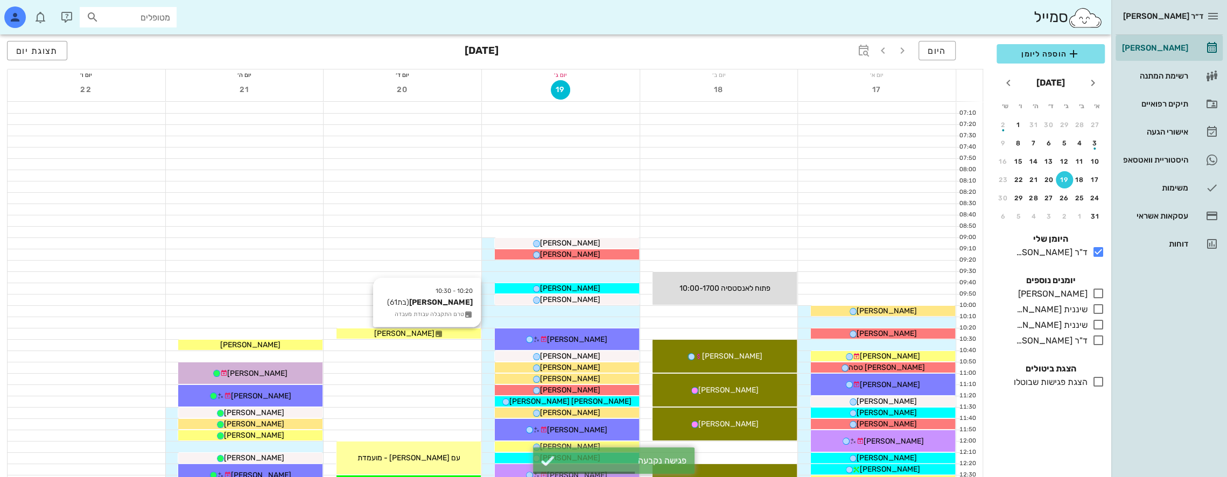
click at [431, 333] on div "עינת פארן" at bounding box center [409, 333] width 144 height 11
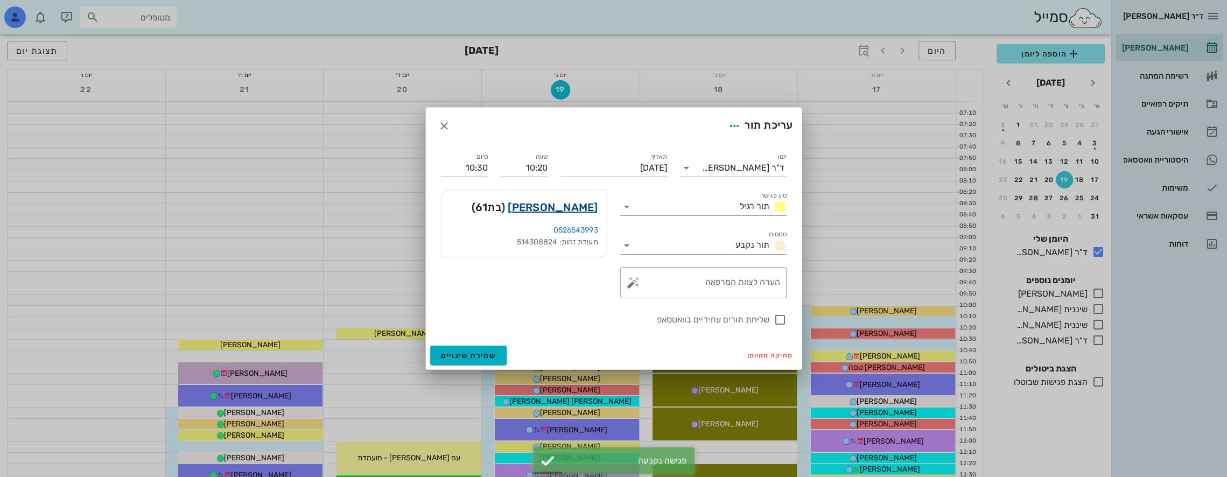
click at [584, 202] on link "עינת פארן" at bounding box center [553, 207] width 90 height 17
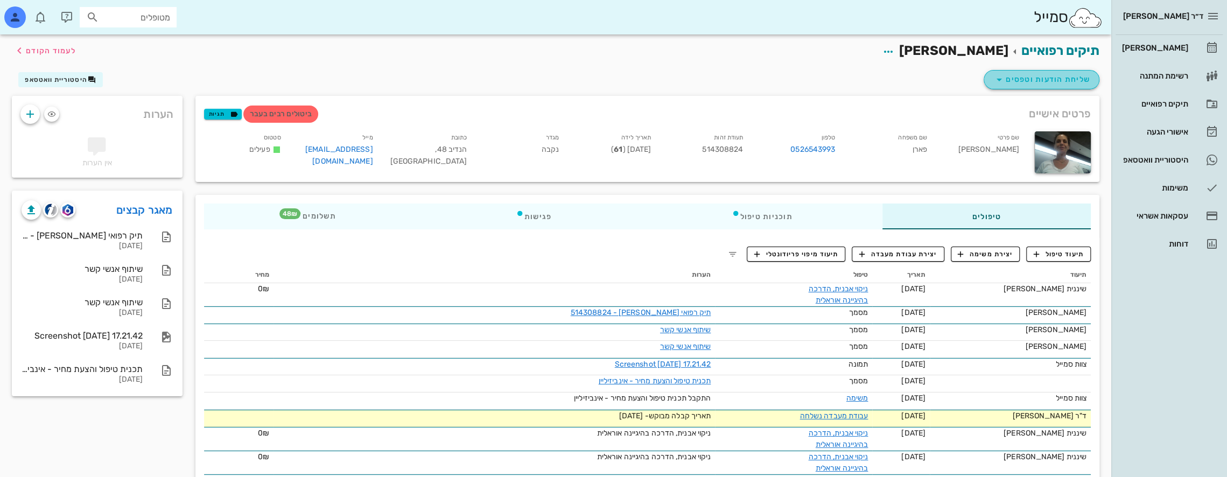
click at [1081, 78] on span "שליחת הודעות וטפסים" at bounding box center [1041, 79] width 97 height 13
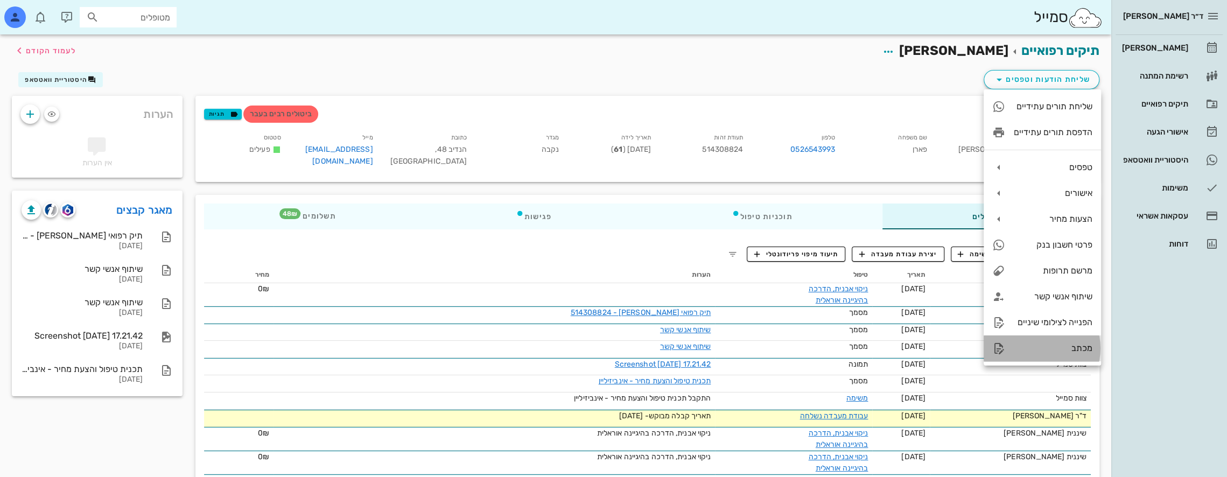
click at [1069, 346] on div "מכתב" at bounding box center [1053, 348] width 79 height 10
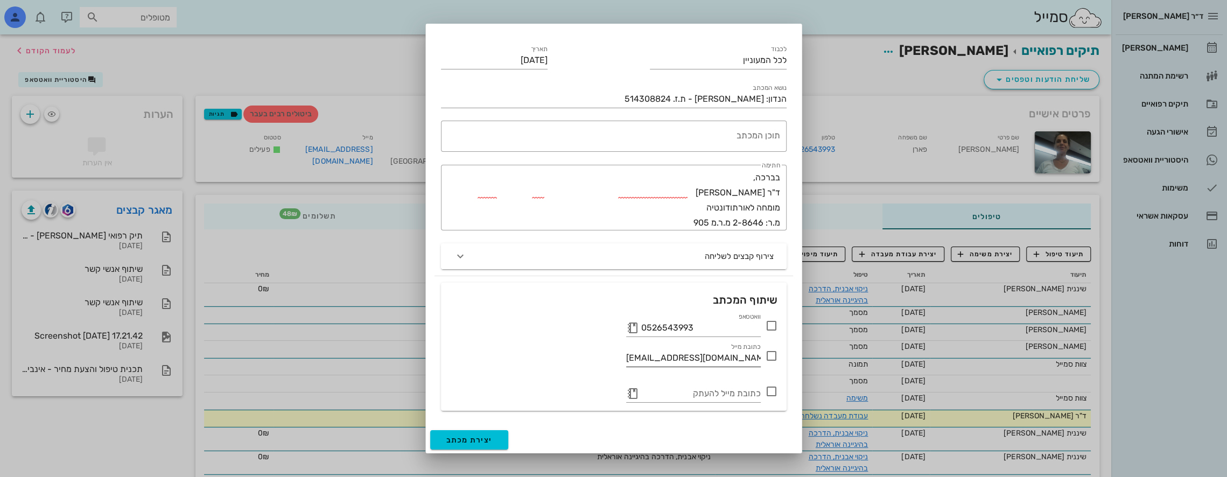
scroll to position [25, 0]
click at [633, 393] on button "button" at bounding box center [632, 393] width 13 height 13
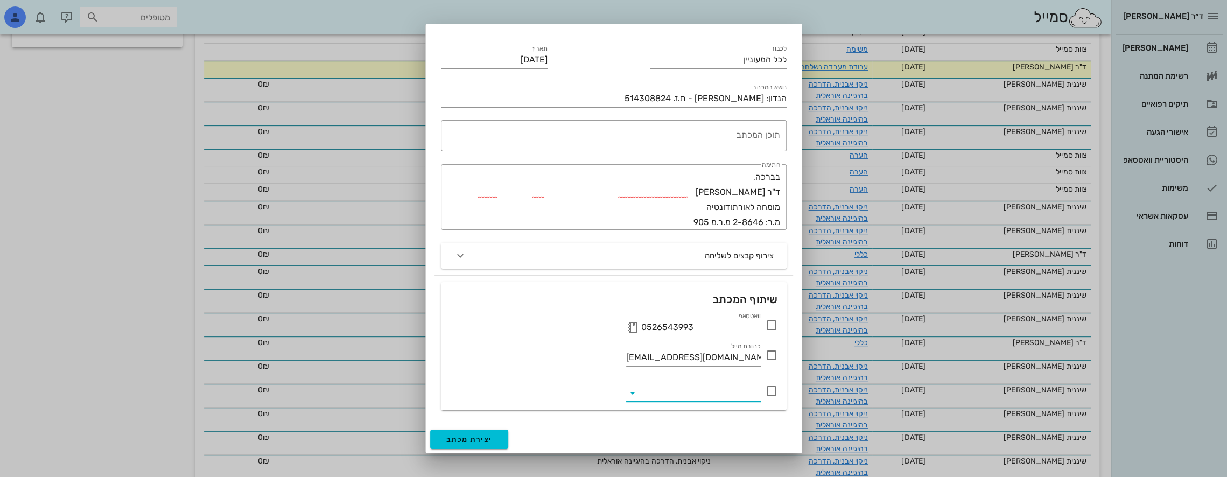
scroll to position [377, 0]
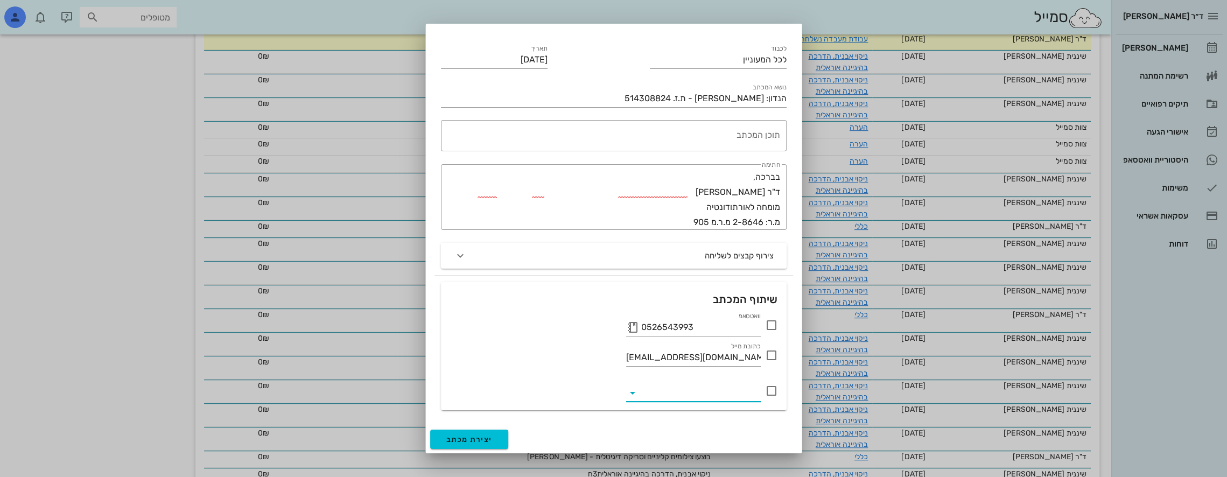
click at [632, 391] on icon at bounding box center [632, 393] width 13 height 13
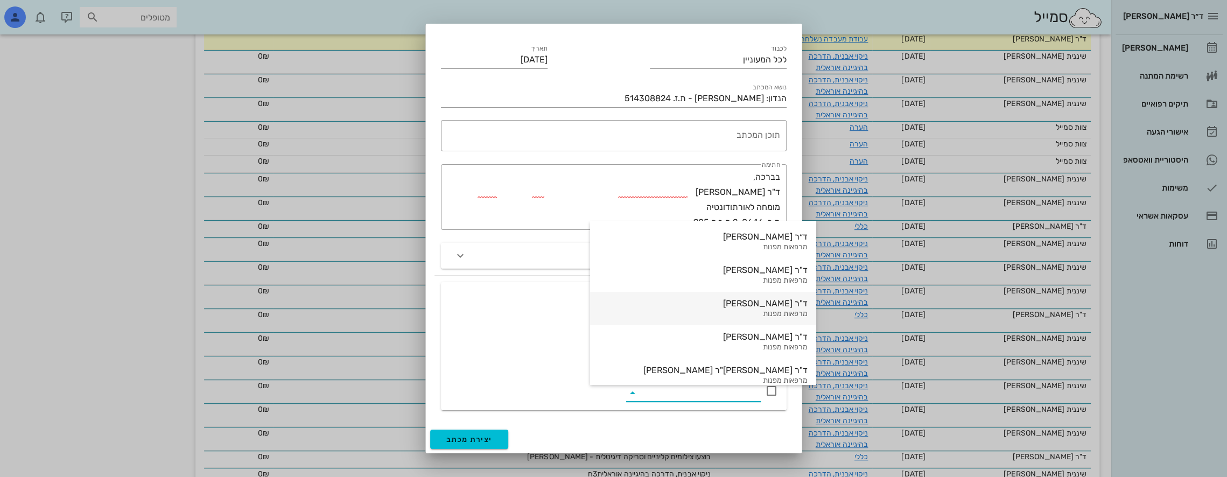
scroll to position [0, 0]
click at [502, 297] on div "שיתוף המכתב" at bounding box center [614, 299] width 346 height 34
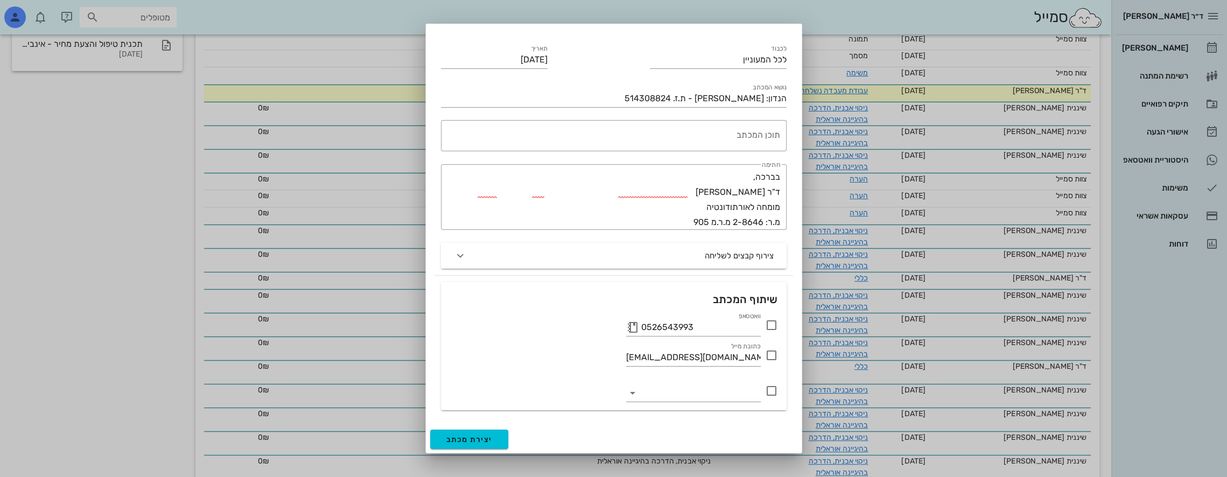
scroll to position [323, 0]
click at [633, 394] on icon at bounding box center [632, 393] width 13 height 13
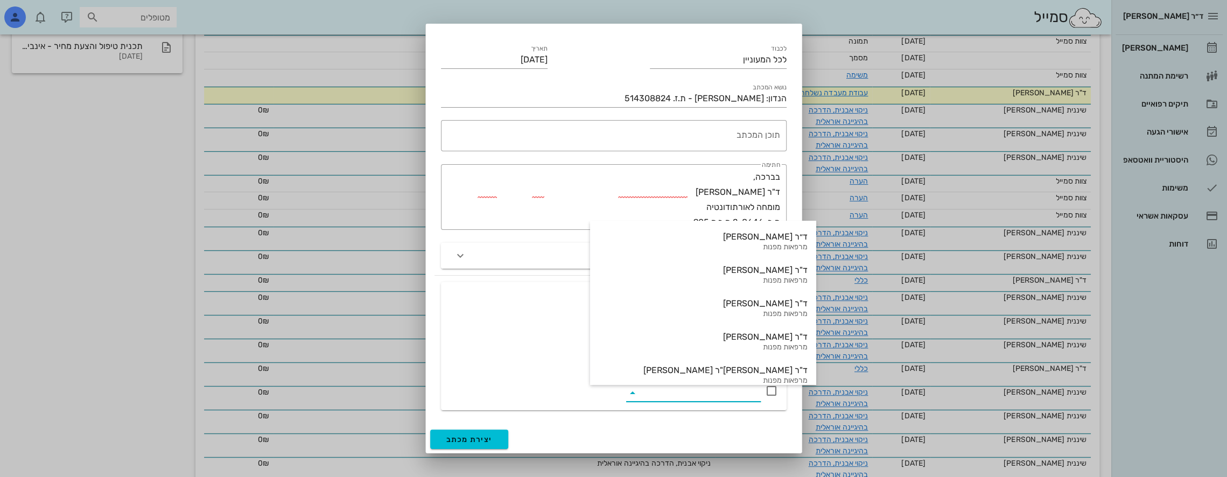
click at [737, 396] on input "email" at bounding box center [701, 392] width 120 height 17
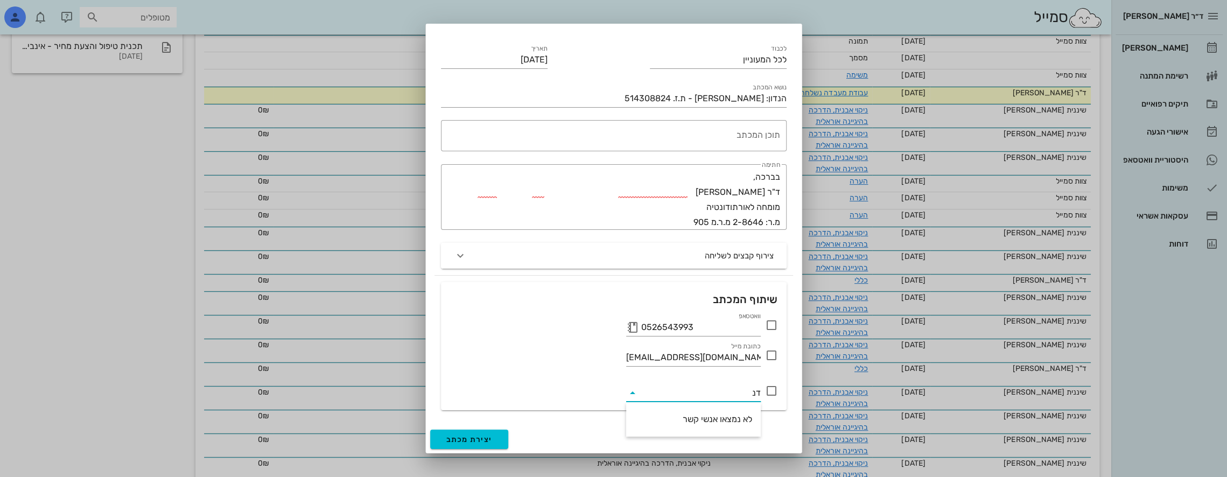
type input "ד"
type input "ר"
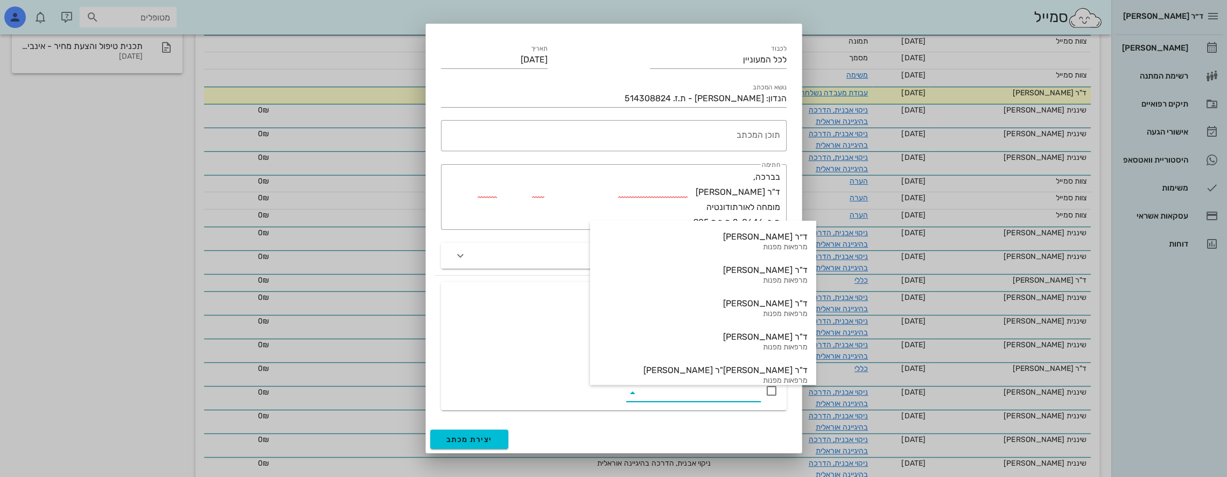
click at [492, 320] on div "וואטסאפ 0526543993" at bounding box center [614, 323] width 328 height 26
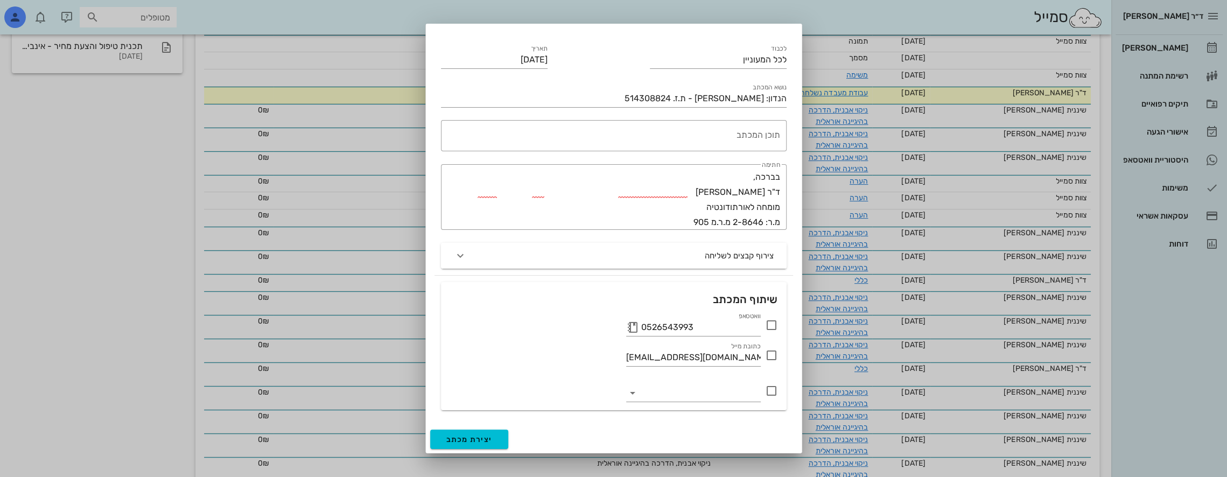
click at [123, 159] on div at bounding box center [613, 238] width 1227 height 477
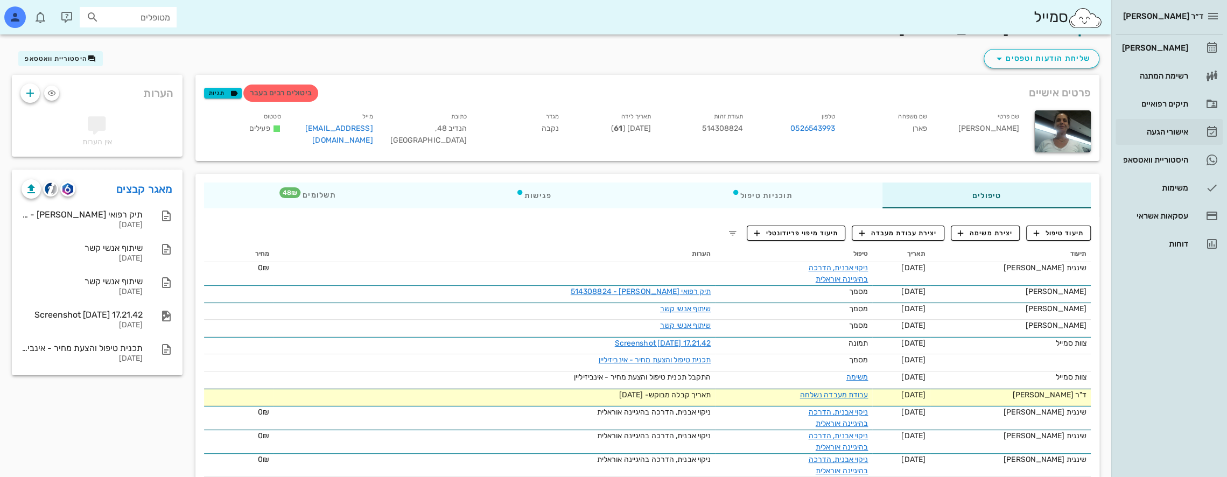
scroll to position [0, 0]
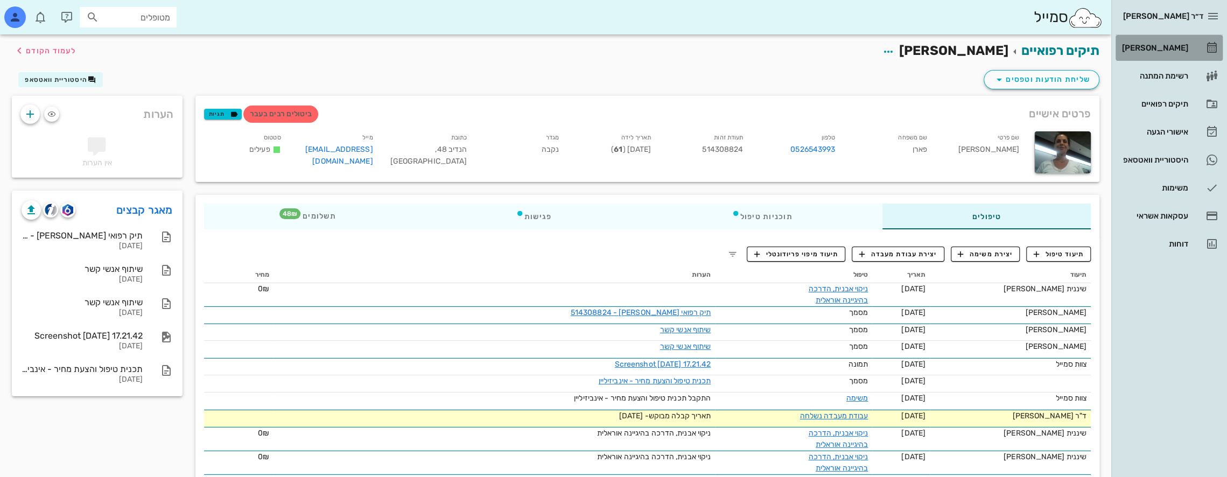
click at [1175, 44] on div "[PERSON_NAME]" at bounding box center [1154, 48] width 68 height 9
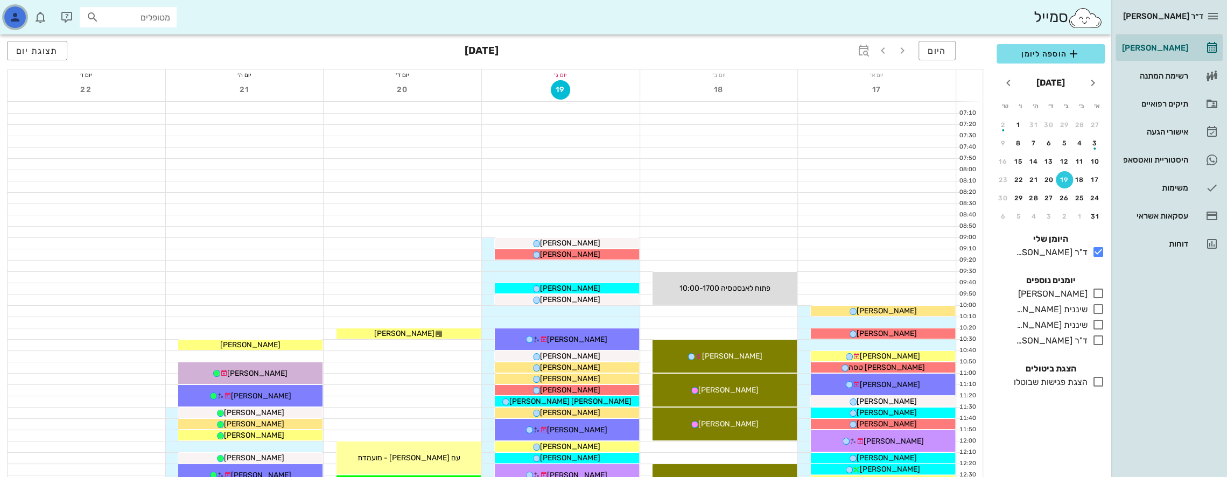
click at [23, 16] on div "button" at bounding box center [15, 17] width 22 height 22
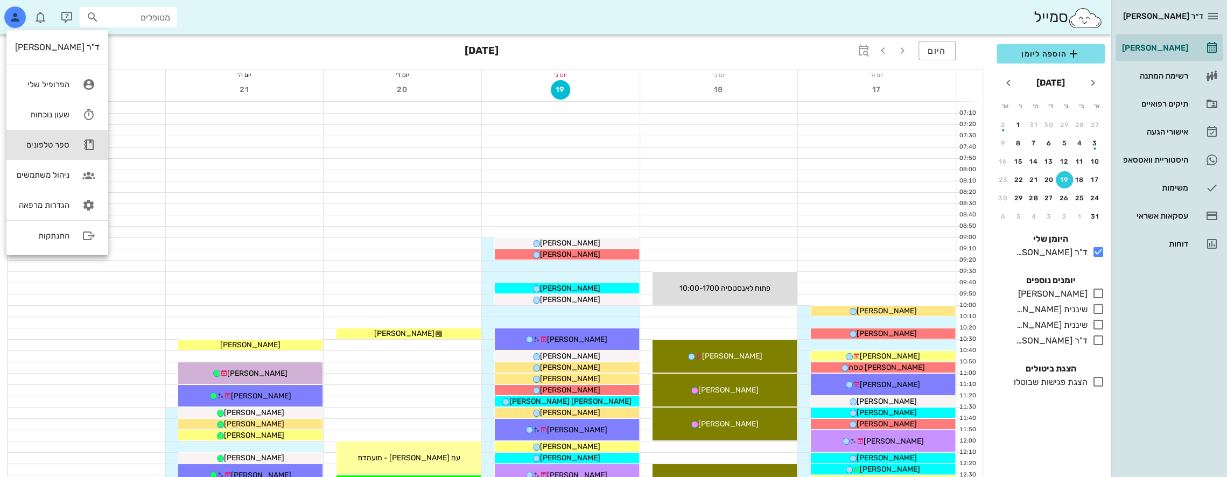
click at [48, 145] on div "ספר טלפונים" at bounding box center [42, 145] width 54 height 10
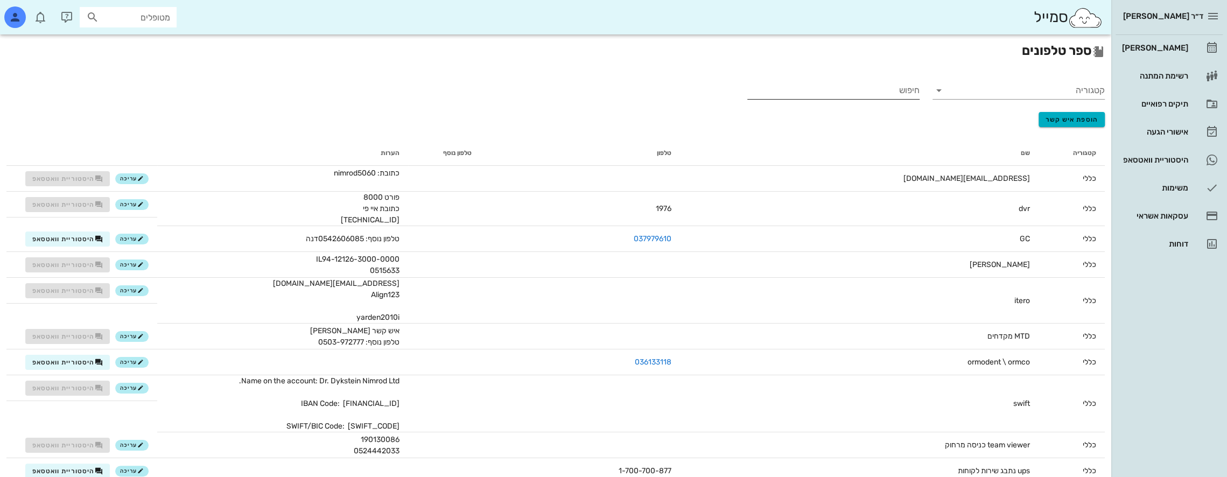
click at [882, 90] on input "חיפוש" at bounding box center [835, 90] width 170 height 17
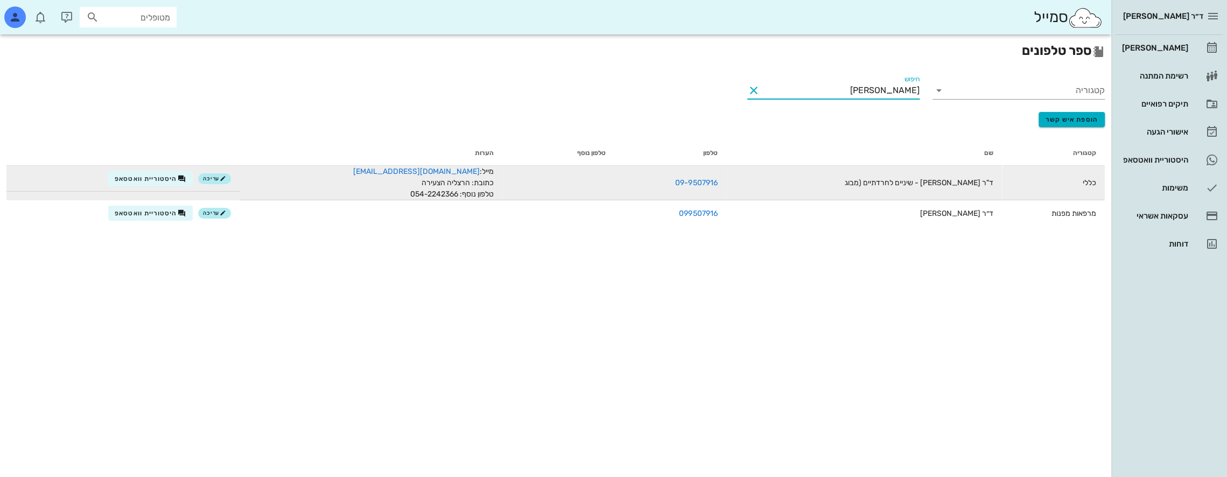
type input "ר"
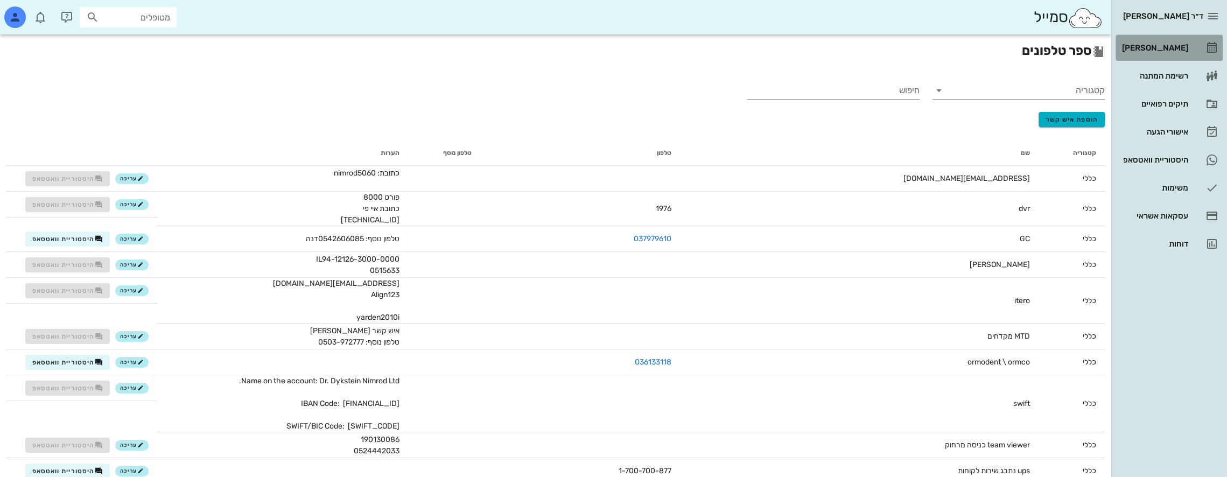
click at [1173, 42] on div "[PERSON_NAME]" at bounding box center [1154, 47] width 68 height 17
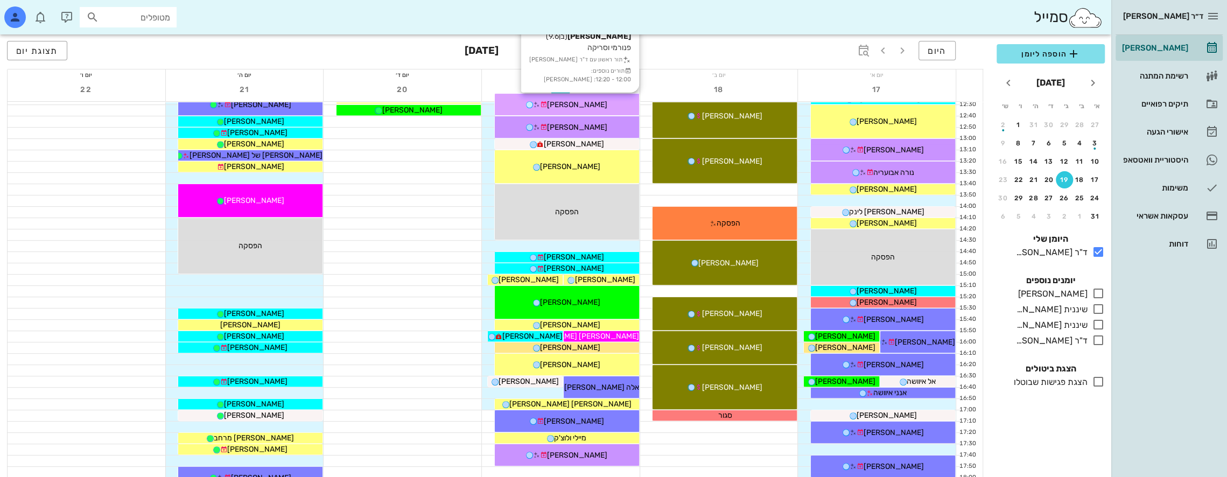
scroll to position [377, 0]
